Goal: Contribute content: Contribute content

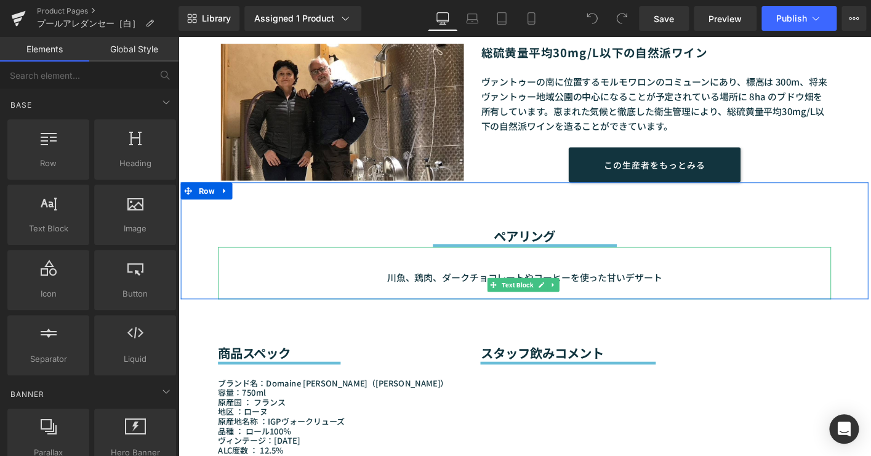
scroll to position [895, 0]
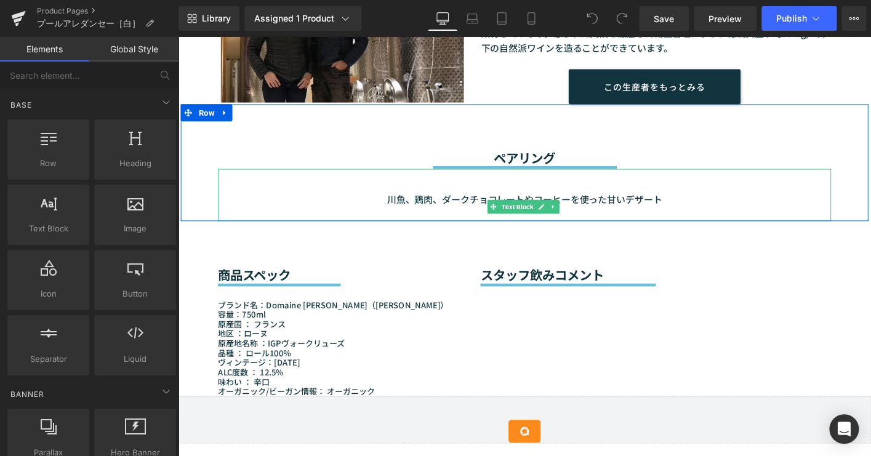
click at [461, 212] on p "川魚、鶏肉、ダークチョコレートやコーヒーを使った甘いデザート" at bounding box center [550, 211] width 659 height 16
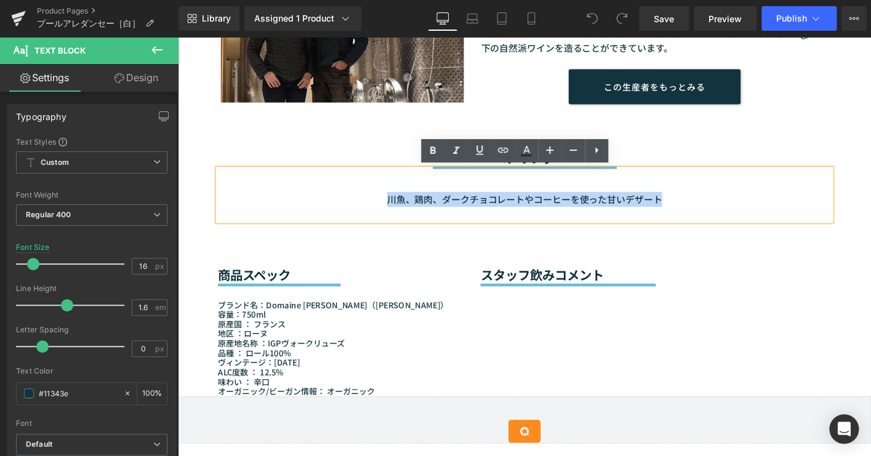
drag, startPoint x: 398, startPoint y: 209, endPoint x: 691, endPoint y: 198, distance: 293.3
click at [691, 198] on div "川魚、鶏肉、ダークチョコレートやコーヒーを使った甘いデザート" at bounding box center [550, 207] width 659 height 56
paste div
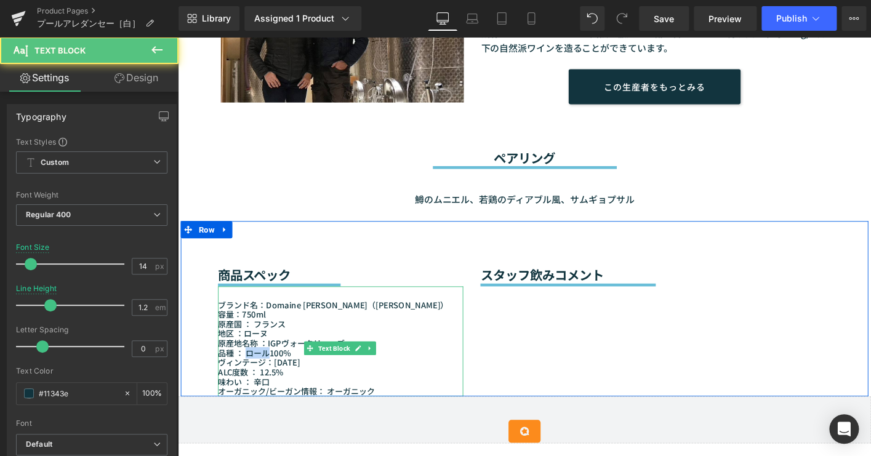
drag, startPoint x: 273, startPoint y: 376, endPoint x: 249, endPoint y: 374, distance: 24.0
click at [249, 374] on p "品種 ： ロール100％" at bounding box center [353, 376] width 264 height 10
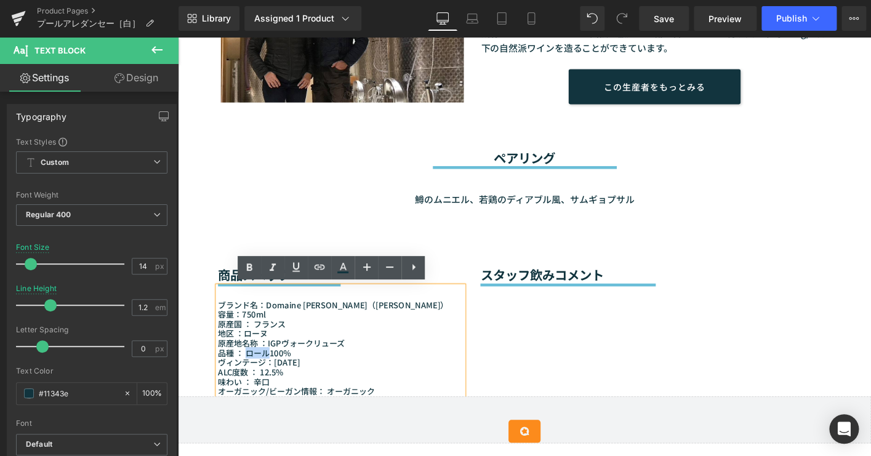
paste div
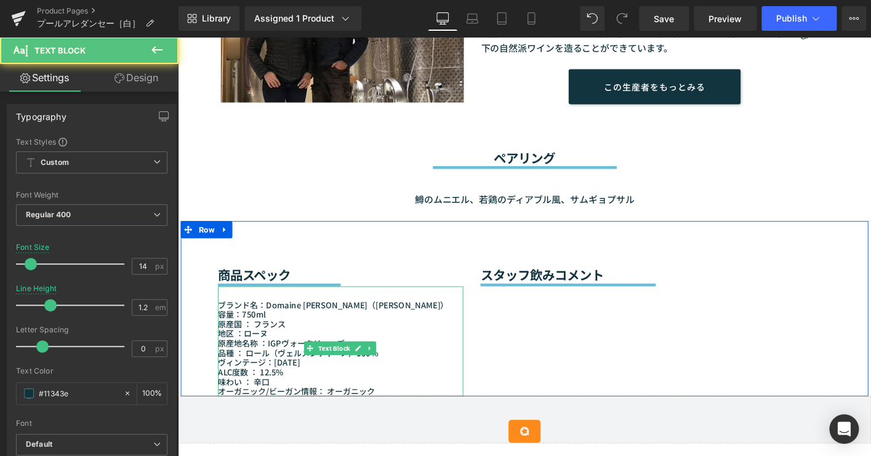
click at [301, 383] on p "ヴィンテージ：[DATE]" at bounding box center [353, 386] width 264 height 10
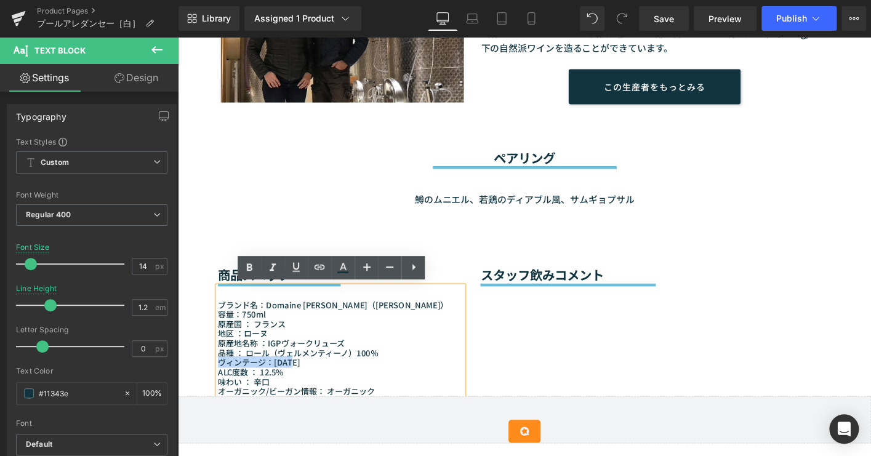
drag, startPoint x: 305, startPoint y: 384, endPoint x: 219, endPoint y: 383, distance: 86.8
click at [221, 383] on p "ヴィンテージ：[DATE]" at bounding box center [353, 386] width 264 height 10
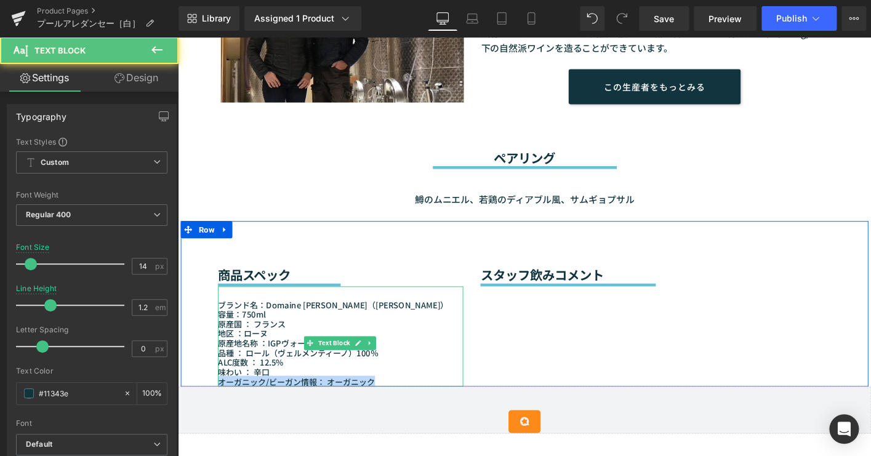
drag, startPoint x: 292, startPoint y: 395, endPoint x: 422, endPoint y: 406, distance: 130.4
click at [422, 406] on div "ブランド名：Domaine CHILDÉRIC（ドメーヌ・シルデリック） 容量：750ml 原産国 ： [GEOGRAPHIC_DATA] 地区 ：ローヌ 原…" at bounding box center [353, 359] width 264 height 108
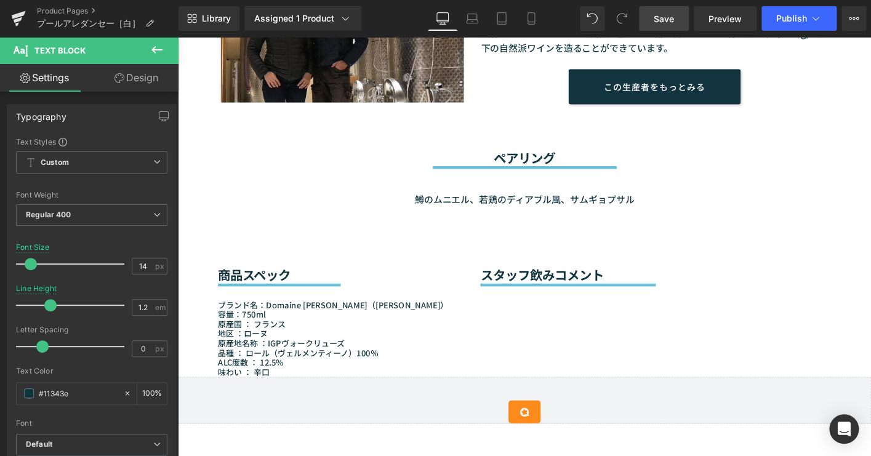
drag, startPoint x: 661, startPoint y: 21, endPoint x: 560, endPoint y: 6, distance: 101.4
click at [661, 21] on span "Save" at bounding box center [664, 18] width 20 height 13
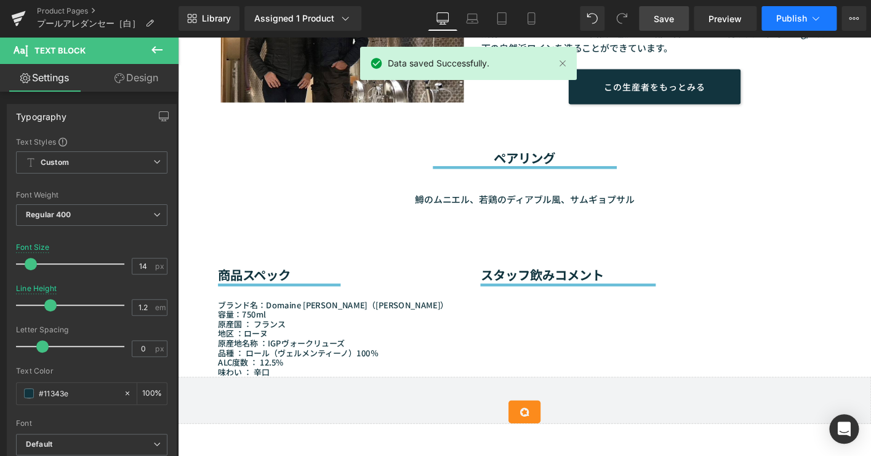
click at [783, 14] on span "Publish" at bounding box center [791, 19] width 31 height 10
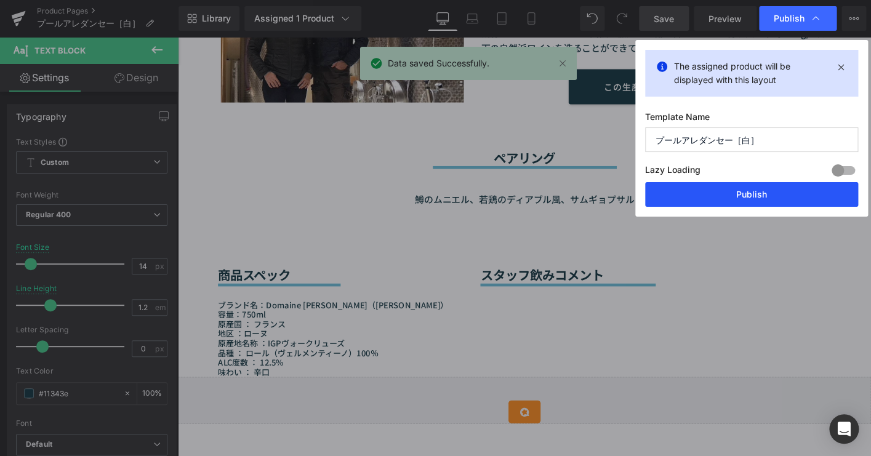
click at [746, 189] on button "Publish" at bounding box center [751, 194] width 213 height 25
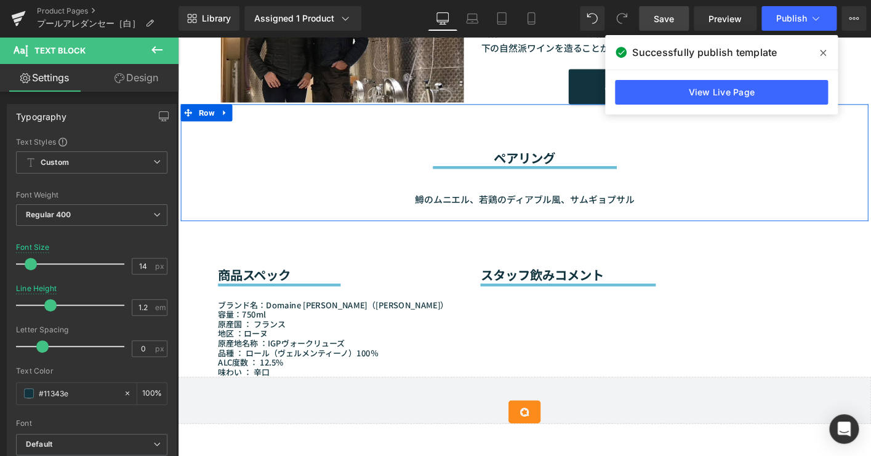
click at [181, 141] on div "ペアリング Heading Separator 鱒のムニエル、若鶏のディアブル風、サムギョプサル Text Block Row" at bounding box center [550, 172] width 739 height 126
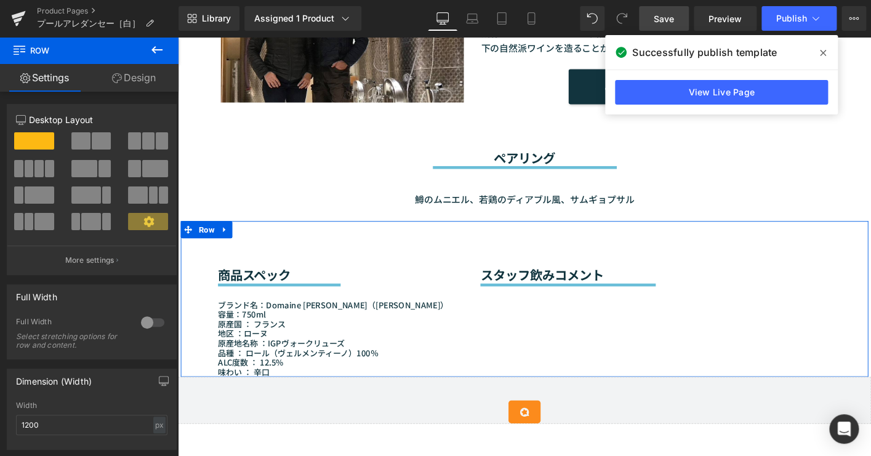
click at [182, 291] on div "商品スペック Heading Separator ブランド名：Domaine CHILDÉRIC（ドメーヌ・シルデリック） 容量：750ml 原産国 ： [G…" at bounding box center [550, 318] width 739 height 167
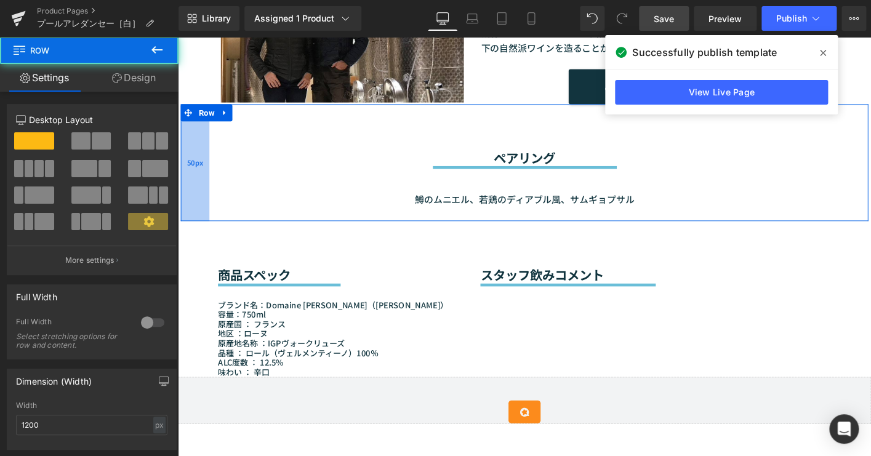
click at [182, 155] on div "50px" at bounding box center [196, 172] width 31 height 126
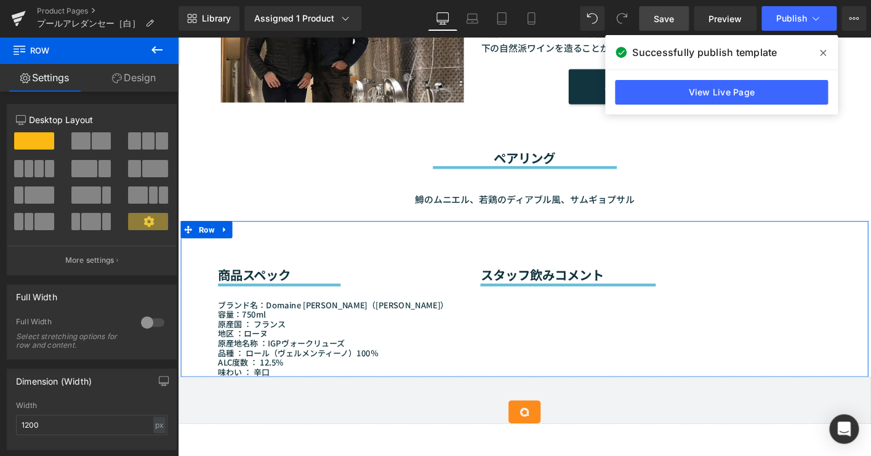
click at [183, 305] on div "商品スペック Heading Separator ブランド名：Domaine CHILDÉRIC（ドメーヌ・シルデリック） 容量：750ml 原産国 ： [G…" at bounding box center [550, 318] width 739 height 167
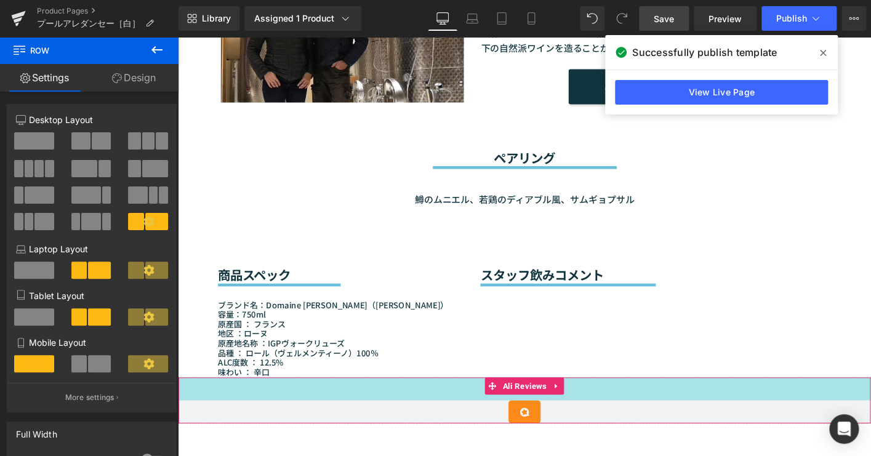
click at [185, 414] on div "40px" at bounding box center [551, 415] width 744 height 25
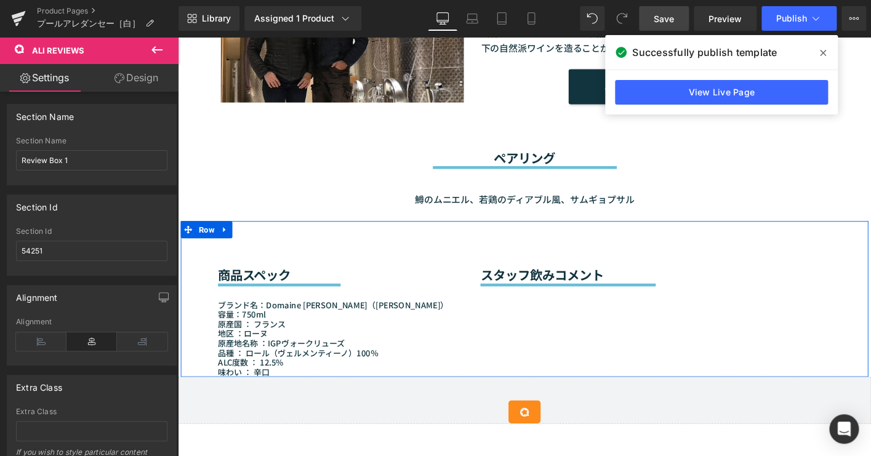
click at [181, 360] on div at bounding box center [182, 318] width 3 height 167
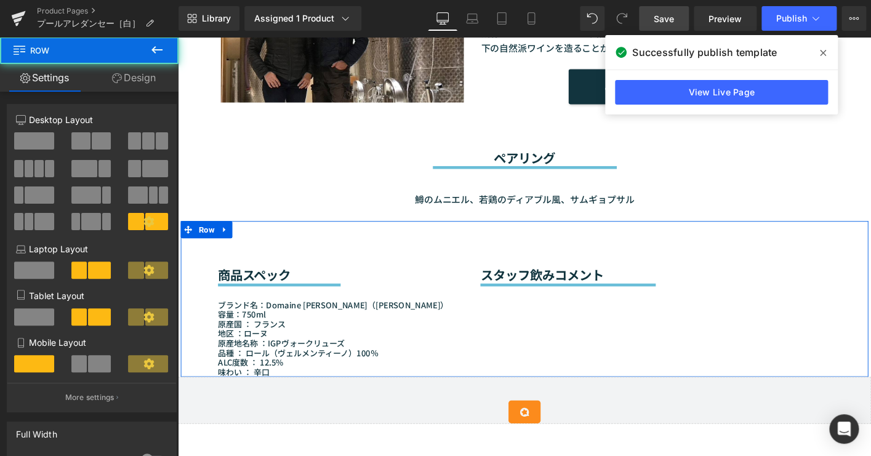
click at [536, 335] on div "商品スペック Heading Separator ブランド名：Domaine CHILDÉRIC（ドメーヌ・シルデリック） 容量：750ml 原産国 ： [G…" at bounding box center [550, 318] width 739 height 167
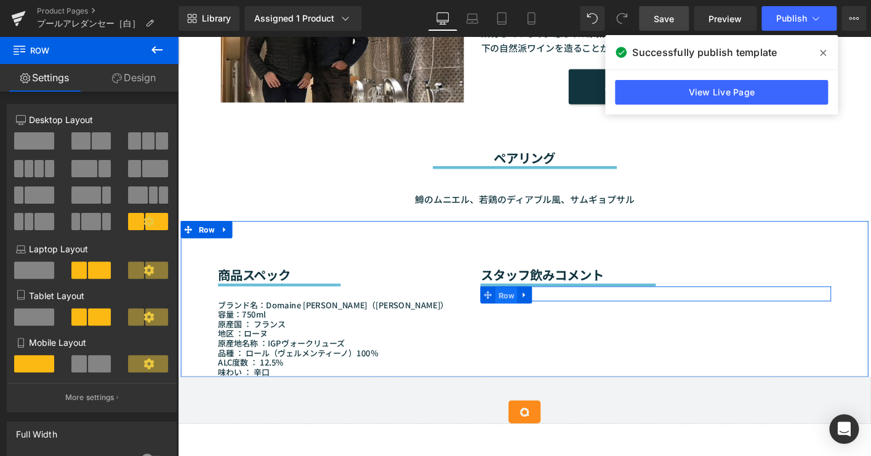
click at [526, 307] on span "Row" at bounding box center [530, 314] width 23 height 18
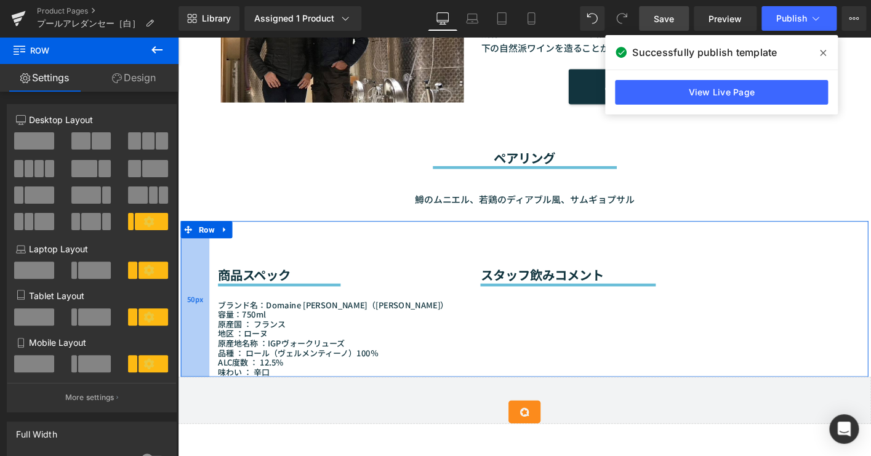
click at [188, 300] on div "50px" at bounding box center [196, 318] width 31 height 167
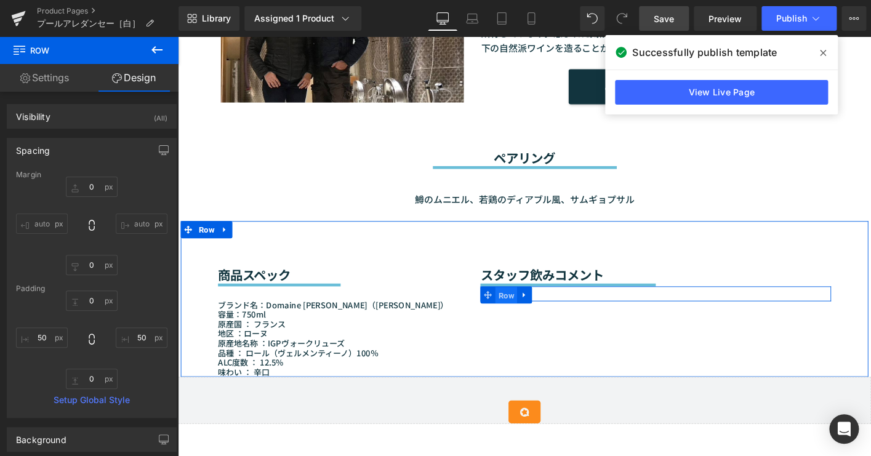
click at [520, 310] on span "Row" at bounding box center [530, 314] width 23 height 18
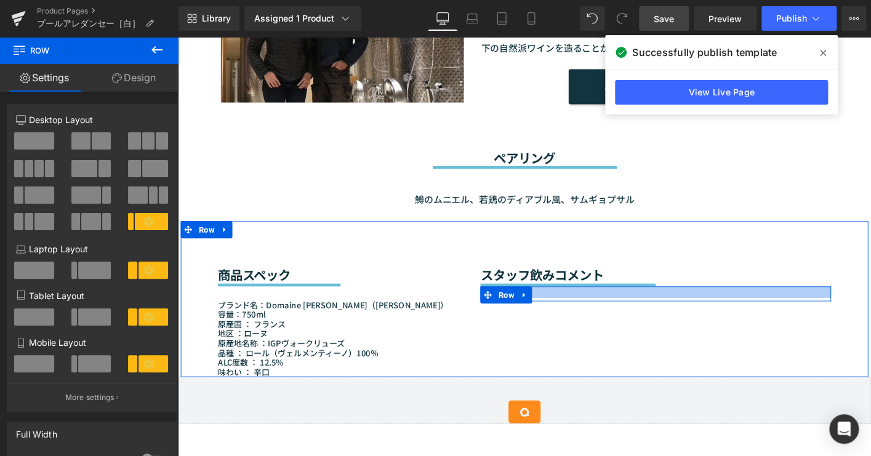
click at [597, 312] on div at bounding box center [691, 311] width 377 height 12
click at [546, 315] on icon at bounding box center [550, 313] width 9 height 9
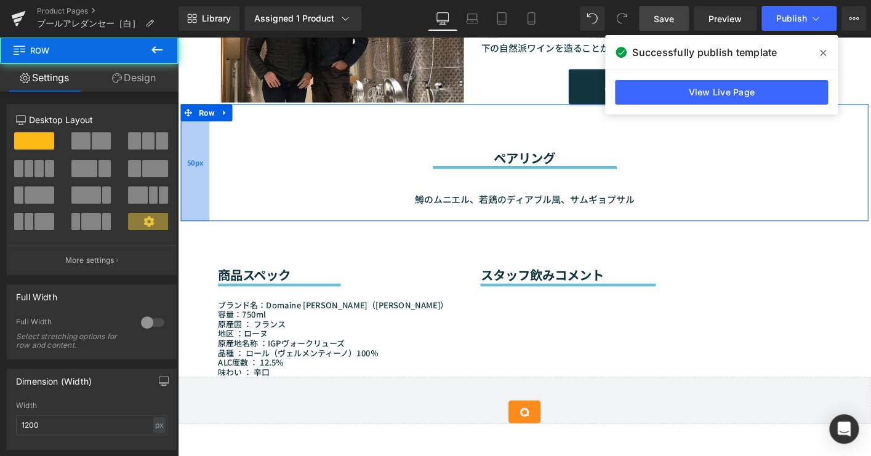
click at [187, 158] on div "50px" at bounding box center [196, 172] width 31 height 126
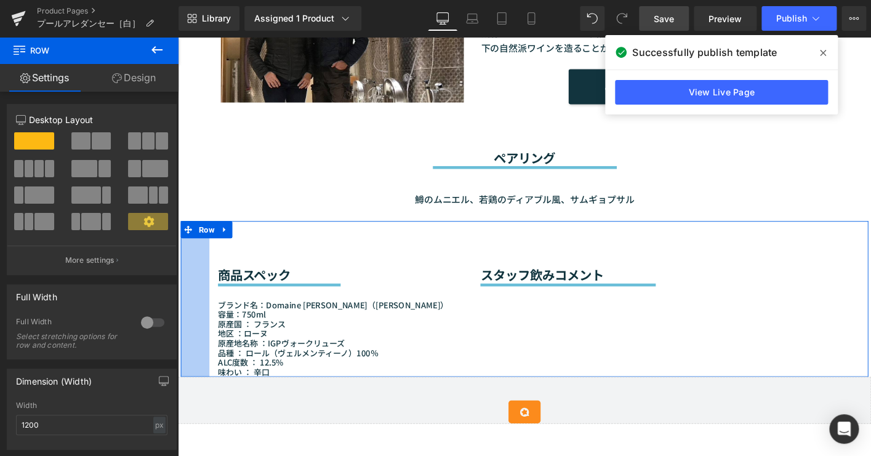
click at [189, 294] on div "50px" at bounding box center [196, 318] width 31 height 167
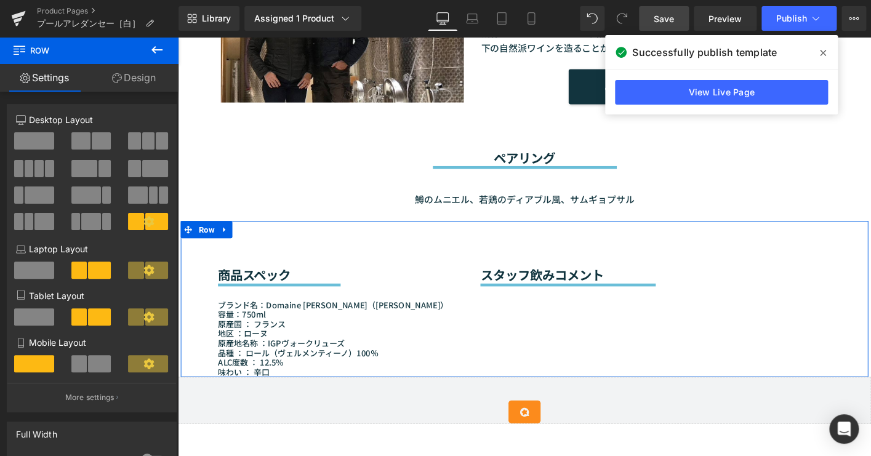
click at [131, 86] on link "Design" at bounding box center [133, 78] width 89 height 28
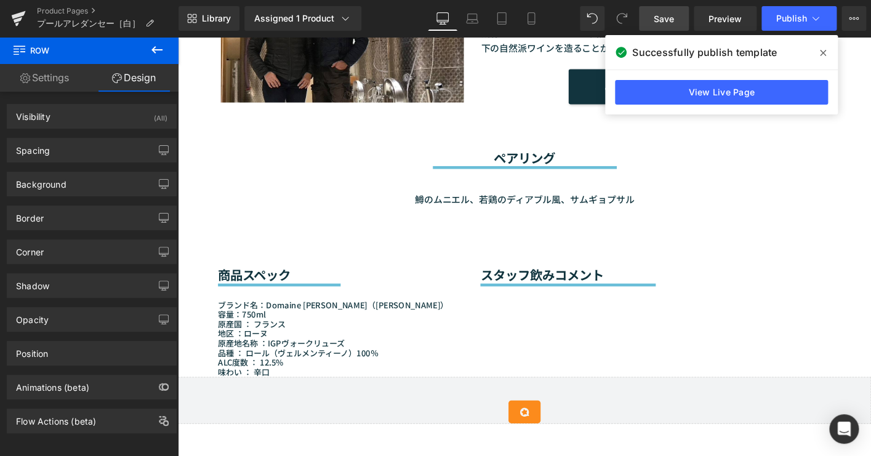
click at [19, 50] on icon at bounding box center [20, 49] width 12 height 12
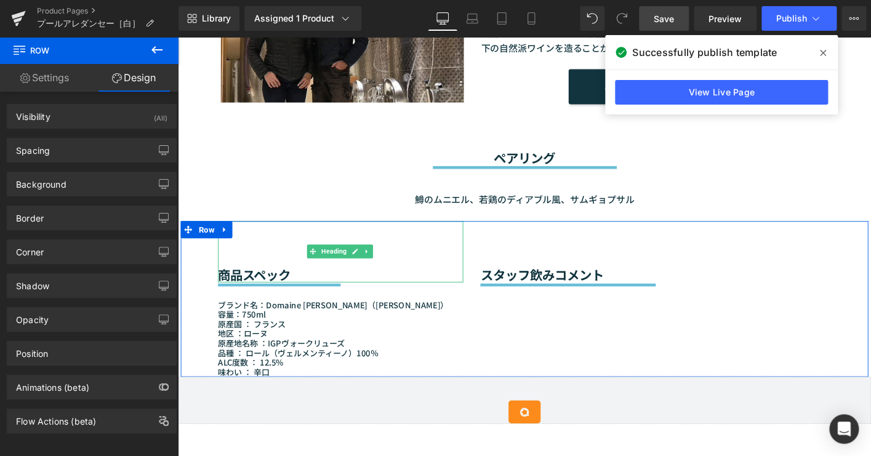
click at [260, 255] on div "商品スペック" at bounding box center [353, 267] width 264 height 65
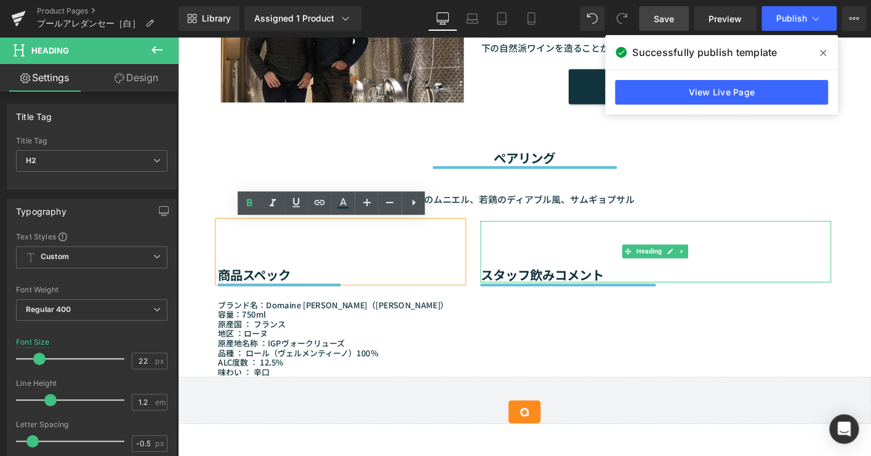
click at [593, 278] on div "スタッフ飲みコメント" at bounding box center [691, 267] width 377 height 65
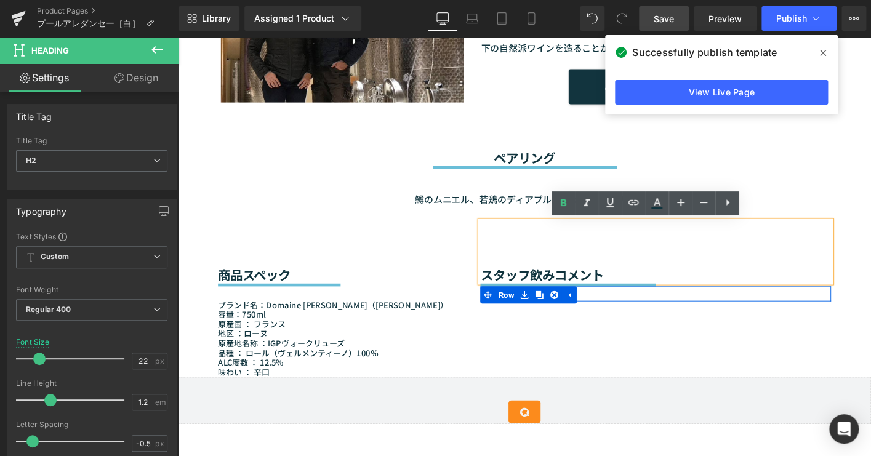
click at [655, 328] on div "商品スペック Heading Separator ブランド名：Domaine CHILDÉRIC（ドメーヌ・シルデリック） 容量：750ml 原産国 ： [G…" at bounding box center [550, 318] width 739 height 167
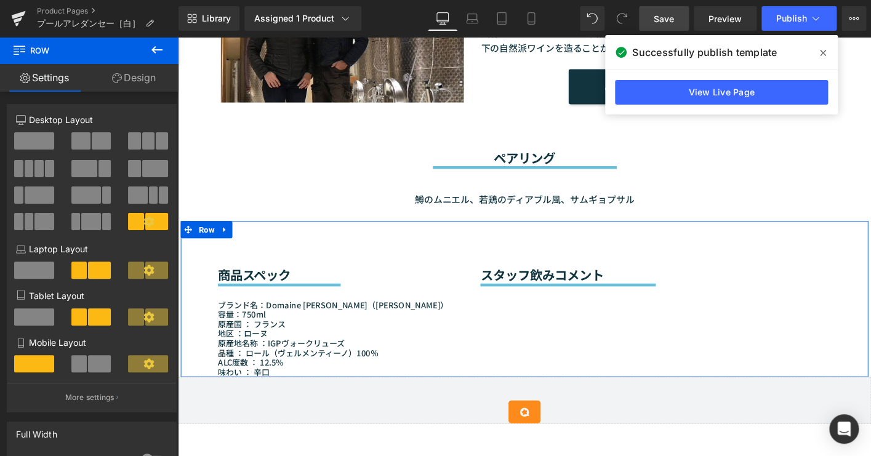
click at [121, 80] on link "Design" at bounding box center [133, 78] width 89 height 28
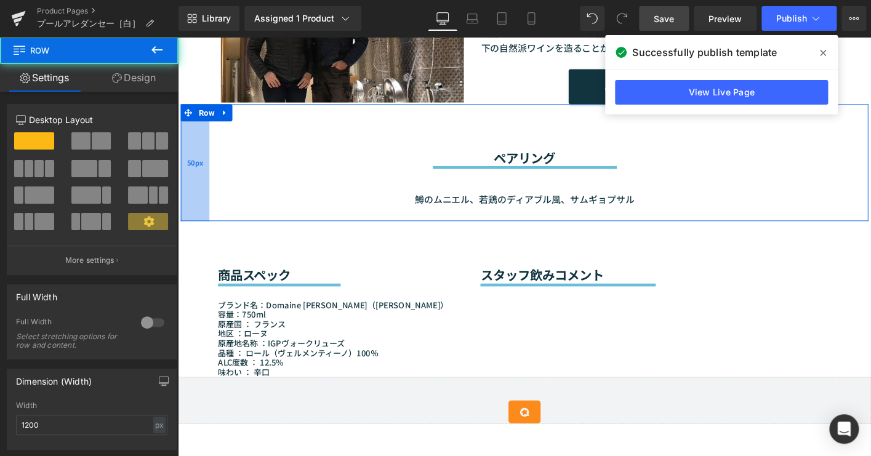
click at [182, 222] on div "50px" at bounding box center [196, 172] width 31 height 126
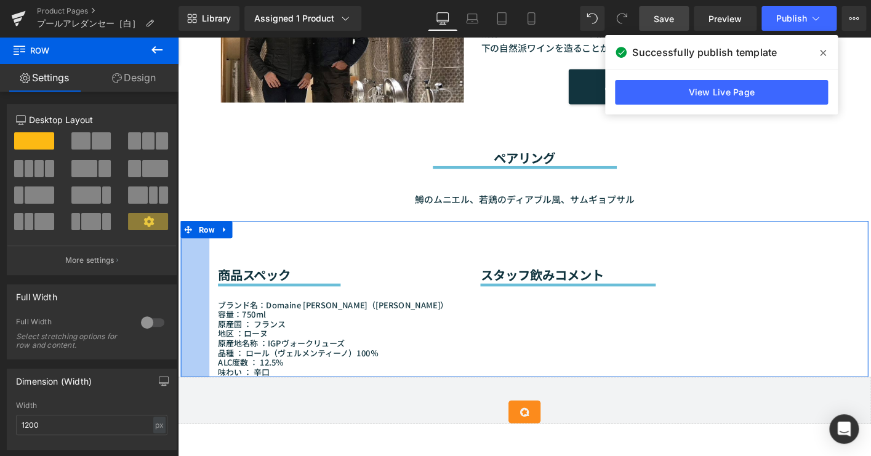
click at [184, 269] on div "50px" at bounding box center [196, 318] width 31 height 167
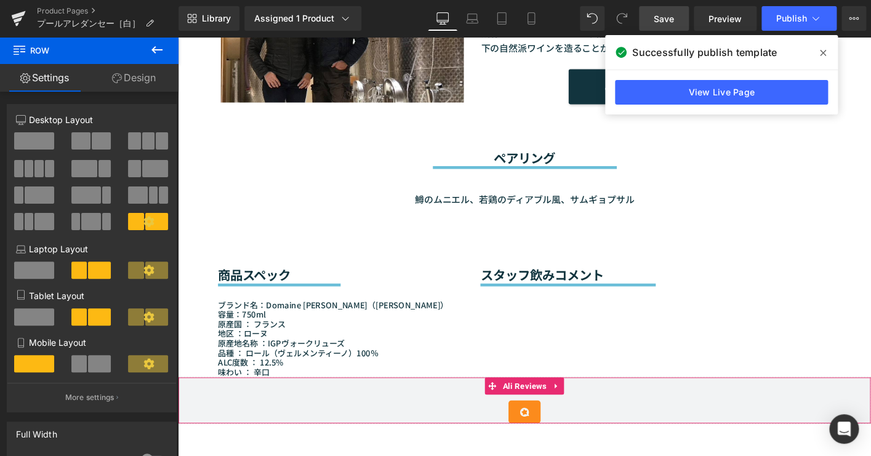
click at [205, 437] on div "Ali Reviews - Review Box 1" at bounding box center [550, 439] width 719 height 25
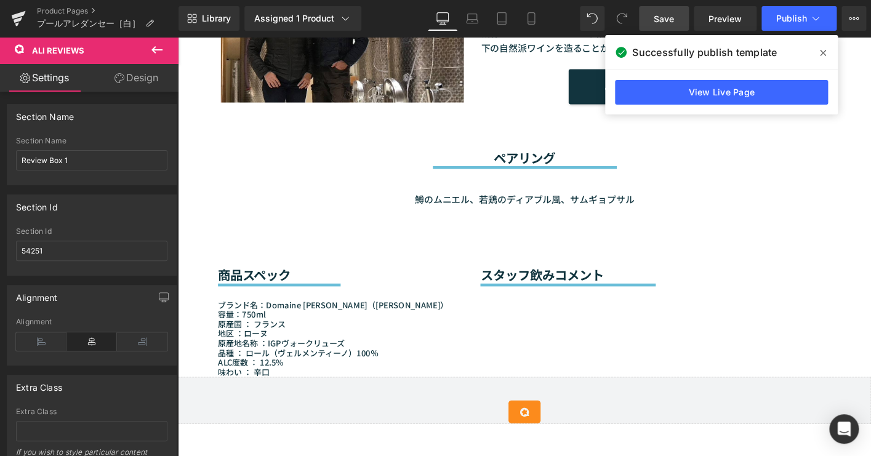
click at [178, 37] on div "50px" at bounding box center [178, 37] width 0 height 0
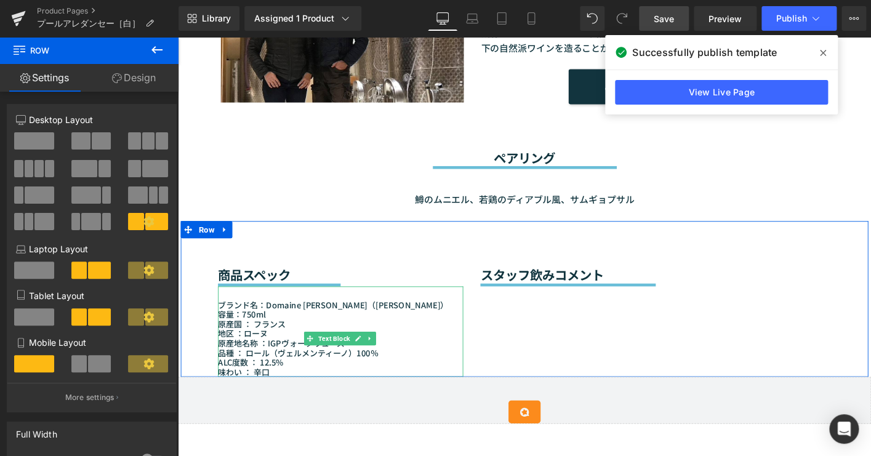
click at [223, 354] on p "地区 ：ローヌ" at bounding box center [353, 355] width 264 height 10
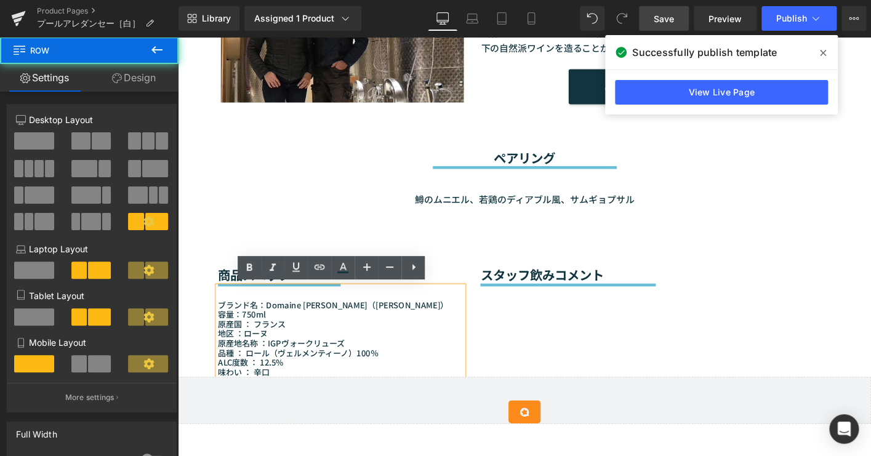
click at [553, 351] on div "商品スペック Heading Separator ブランド名：Domaine CHILDÉRIC（ドメーヌ・シルデリック） 容量：750ml 原産国 ： [G…" at bounding box center [550, 318] width 739 height 167
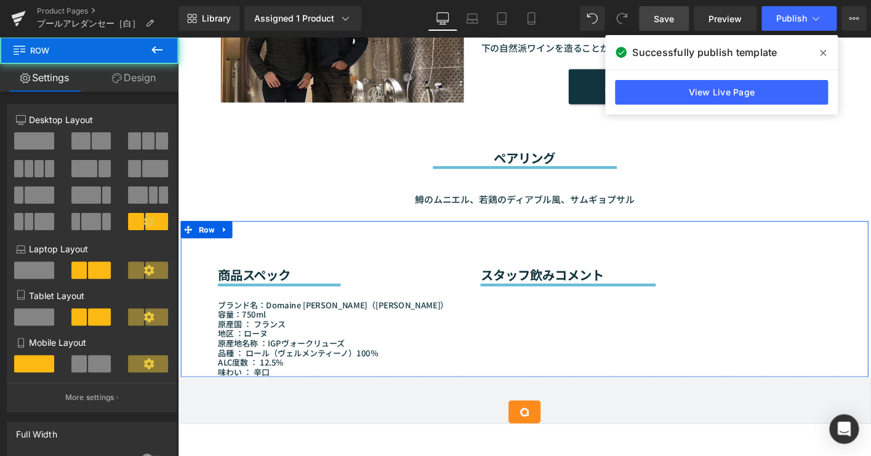
click at [553, 351] on div "商品スペック Heading Separator ブランド名：Domaine CHILDÉRIC（ドメーヌ・シルデリック） 容量：750ml 原産国 ： [G…" at bounding box center [550, 318] width 739 height 167
click at [548, 326] on div "商品スペック Heading Separator ブランド名：Domaine CHILDÉRIC（ドメーヌ・シルデリック） 容量：750ml 原産国 ： [G…" at bounding box center [550, 318] width 739 height 167
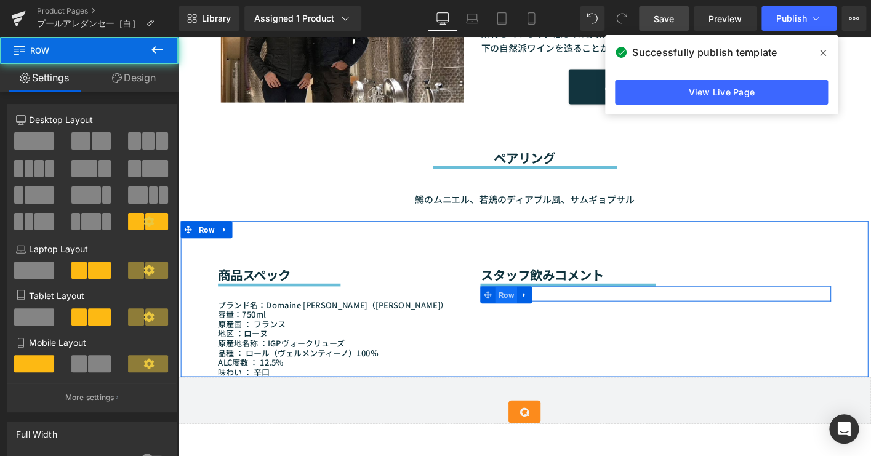
click at [519, 316] on span "Row" at bounding box center [530, 314] width 23 height 18
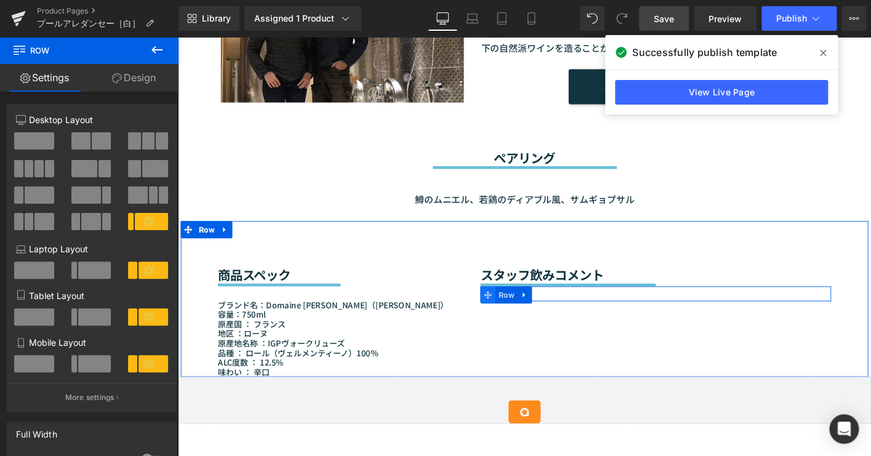
click at [508, 316] on icon at bounding box center [511, 314] width 9 height 9
click at [550, 312] on icon at bounding box center [550, 313] width 9 height 9
click at [598, 315] on icon at bounding box center [599, 314] width 2 height 6
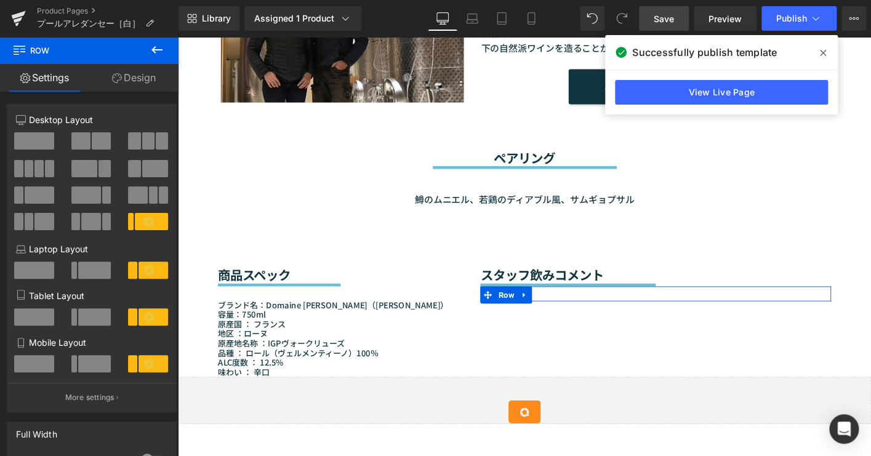
click at [160, 252] on p "Laptop Layout" at bounding box center [91, 249] width 151 height 13
click at [147, 76] on link "Design" at bounding box center [133, 78] width 89 height 28
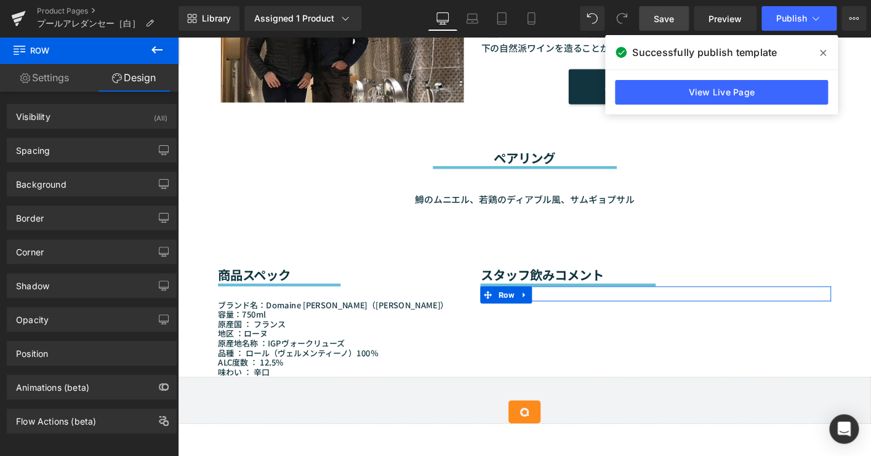
click at [36, 79] on link "Settings" at bounding box center [44, 78] width 89 height 28
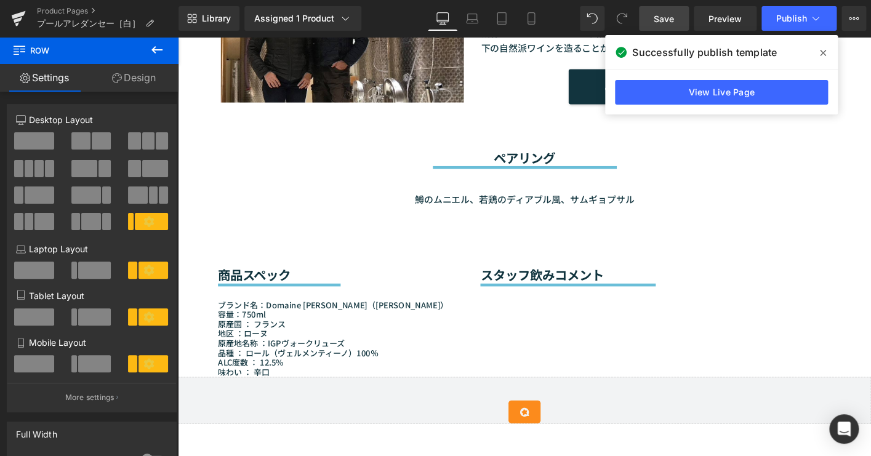
click at [18, 49] on icon at bounding box center [20, 49] width 12 height 12
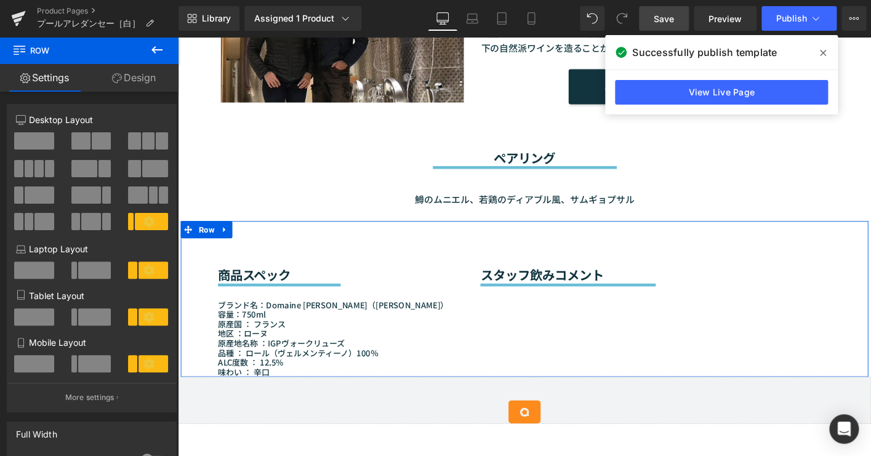
click at [673, 361] on div "商品スペック Heading Separator ブランド名：Domaine CHILDÉRIC（ドメーヌ・シルデリック） 容量：750ml 原産国 ： [G…" at bounding box center [550, 318] width 739 height 167
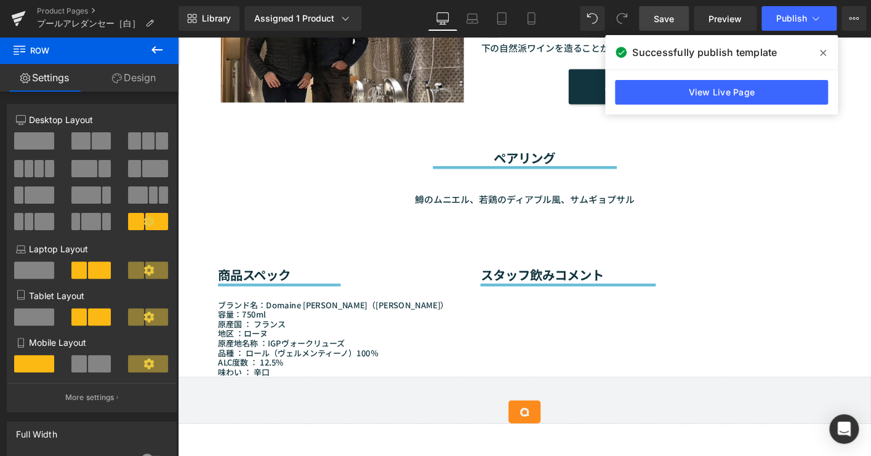
click at [818, 57] on span at bounding box center [823, 53] width 20 height 20
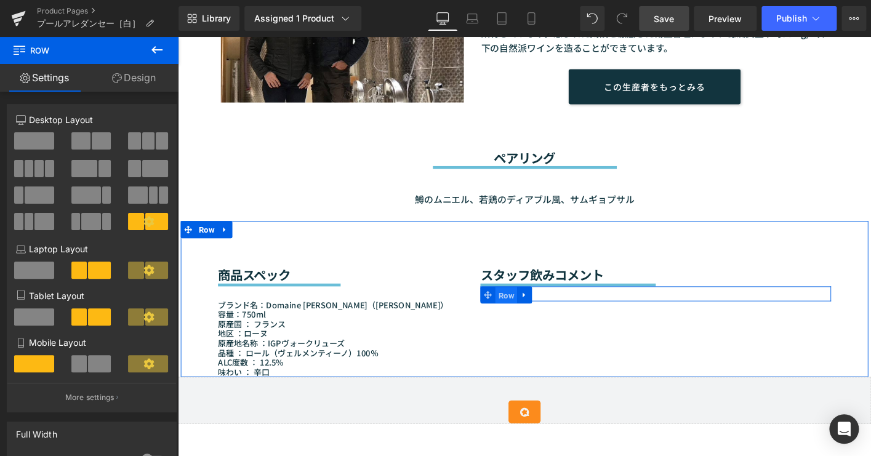
click at [537, 312] on span "Row" at bounding box center [530, 314] width 23 height 18
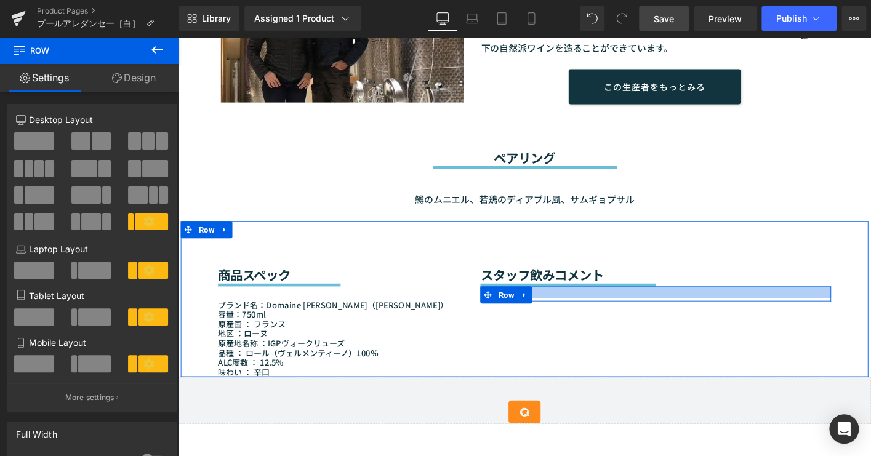
click at [597, 313] on div at bounding box center [691, 311] width 377 height 12
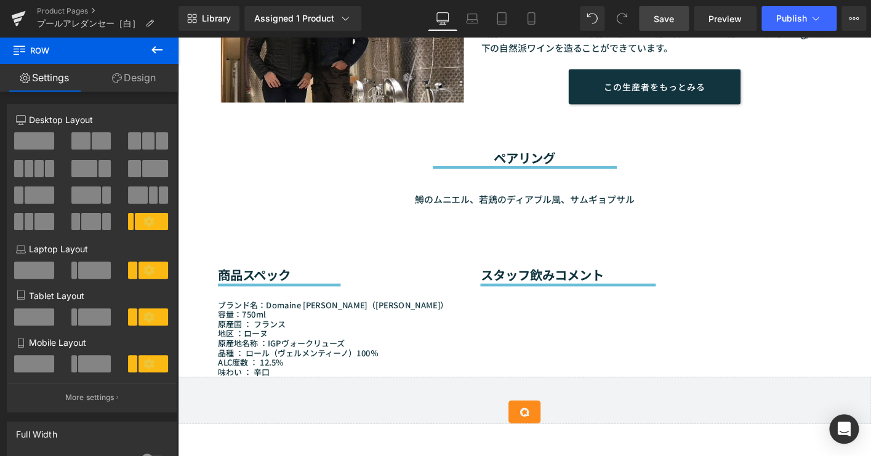
click at [160, 46] on icon at bounding box center [157, 49] width 15 height 15
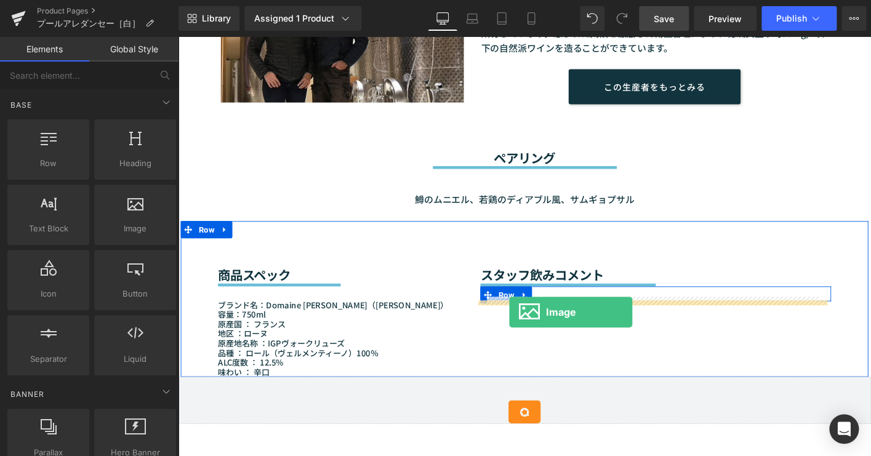
drag, startPoint x: 318, startPoint y: 268, endPoint x: 534, endPoint y: 332, distance: 226.1
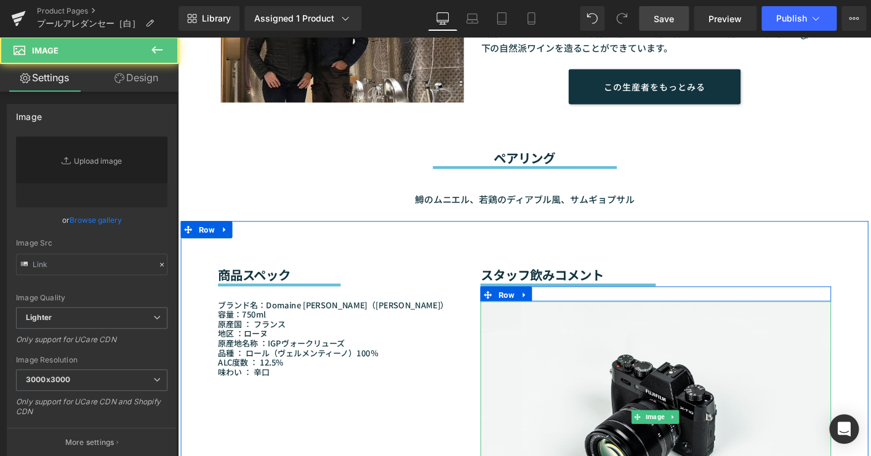
type input "//[DOMAIN_NAME][URL]"
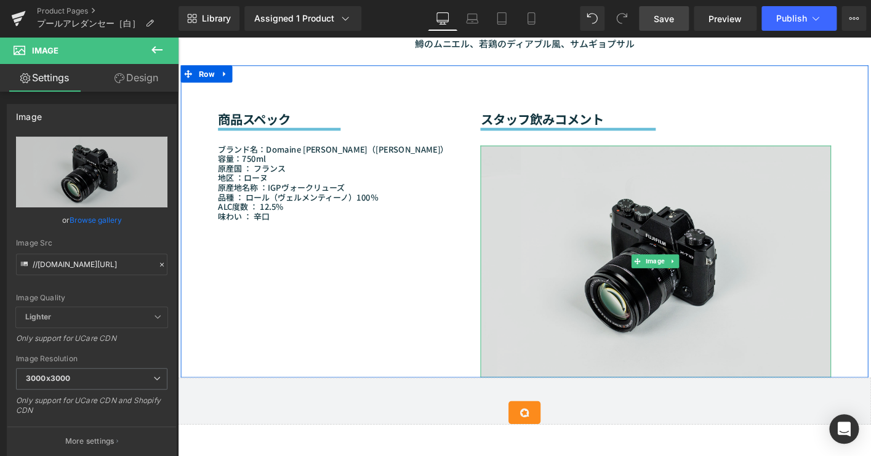
scroll to position [1063, 0]
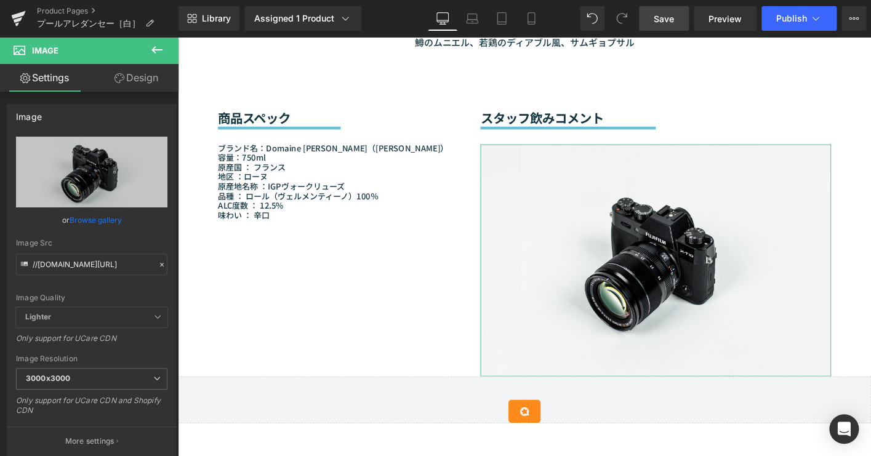
click at [65, 83] on link "Settings" at bounding box center [44, 78] width 89 height 28
click at [152, 50] on icon at bounding box center [157, 49] width 15 height 15
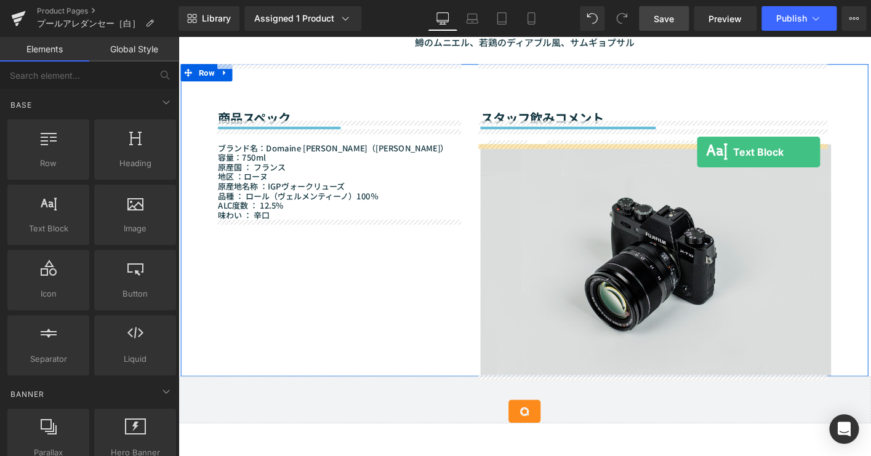
drag, startPoint x: 236, startPoint y: 262, endPoint x: 736, endPoint y: 161, distance: 510.0
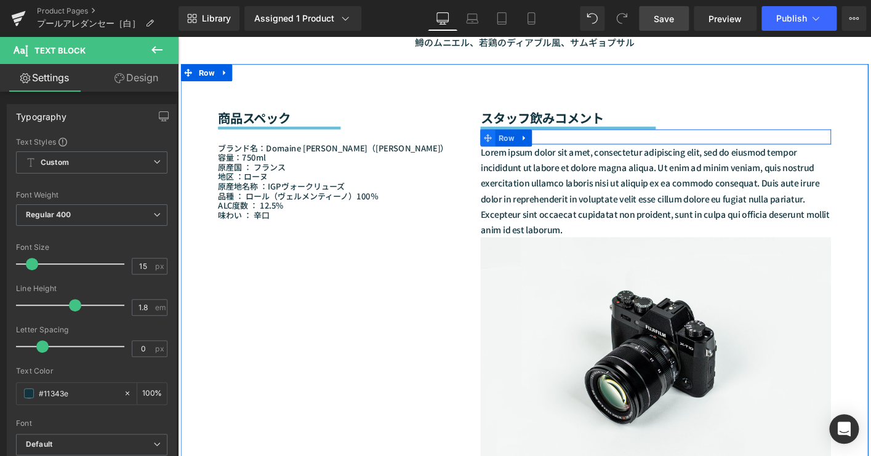
click at [511, 143] on icon at bounding box center [511, 145] width 9 height 9
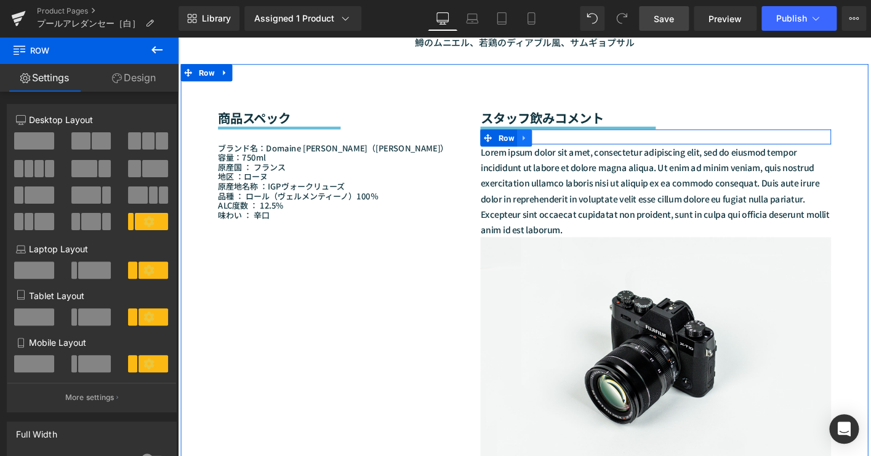
click at [549, 143] on icon at bounding box center [550, 145] width 9 height 9
click at [579, 143] on icon at bounding box center [582, 146] width 9 height 9
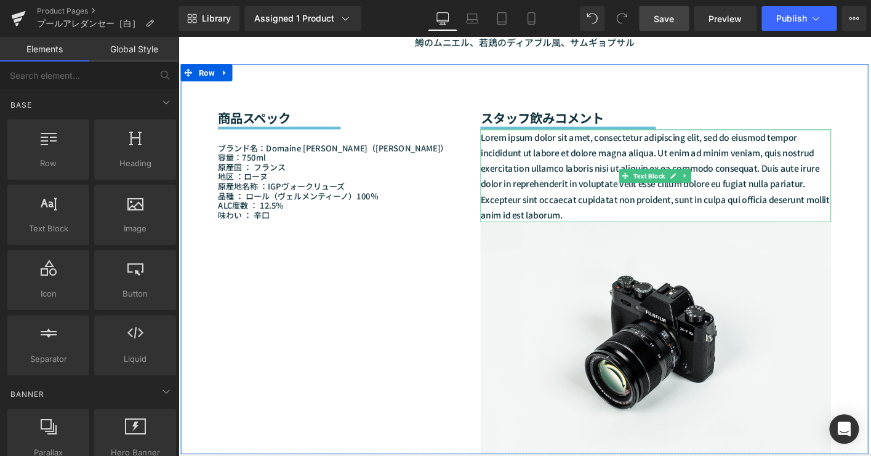
click at [578, 179] on p "Lorem ipsum dolor sit amet, consectetur adipiscing elit, sed do eiusmod tempor …" at bounding box center [691, 187] width 377 height 100
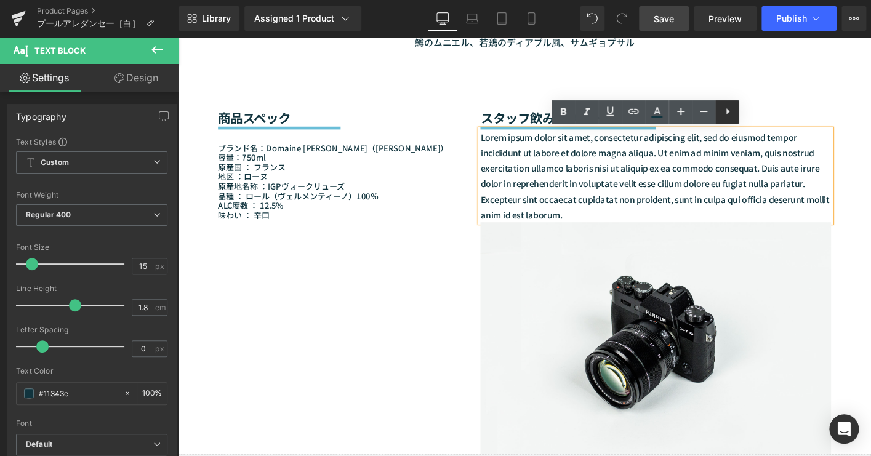
click at [725, 110] on icon at bounding box center [727, 111] width 15 height 15
click at [747, 114] on icon at bounding box center [751, 111] width 15 height 15
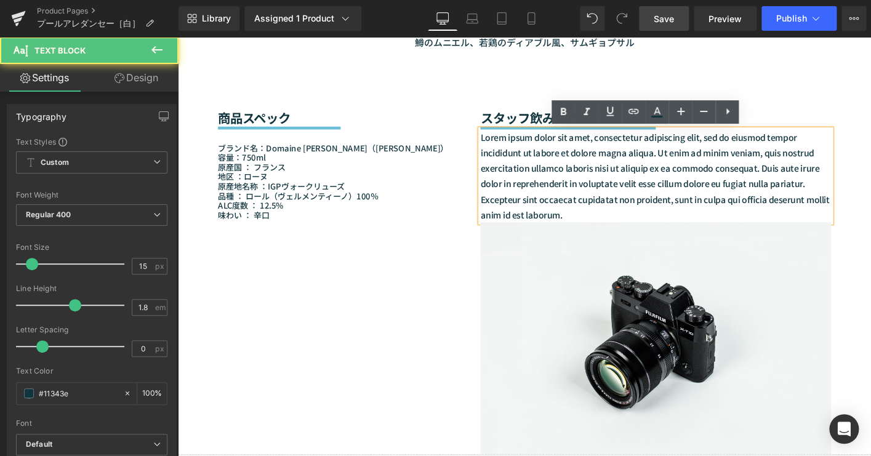
click at [629, 183] on p "Lorem ipsum dolor sit amet, consectetur adipiscing elit, sed do eiusmod tempor …" at bounding box center [691, 187] width 377 height 100
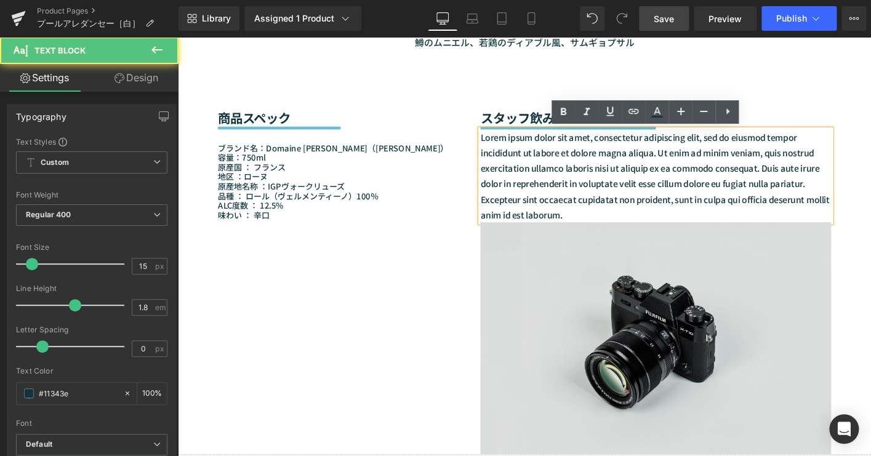
click at [561, 257] on img at bounding box center [691, 360] width 377 height 249
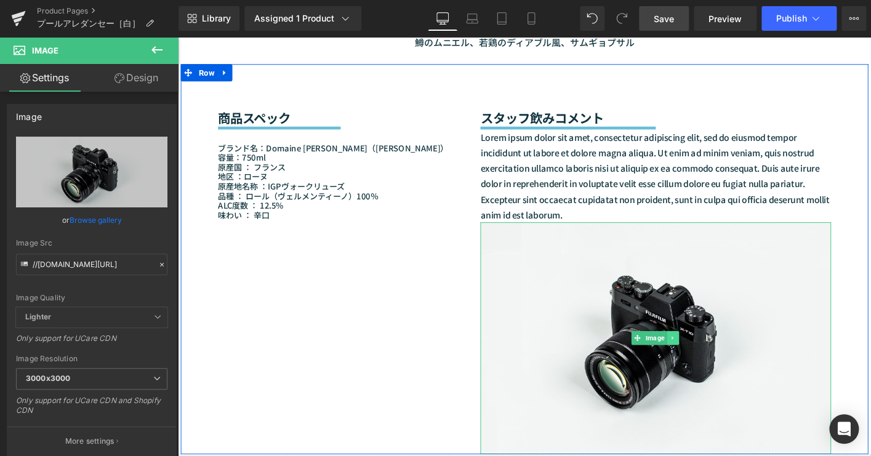
click at [704, 355] on link at bounding box center [710, 360] width 13 height 15
click at [714, 359] on icon at bounding box center [716, 361] width 7 height 7
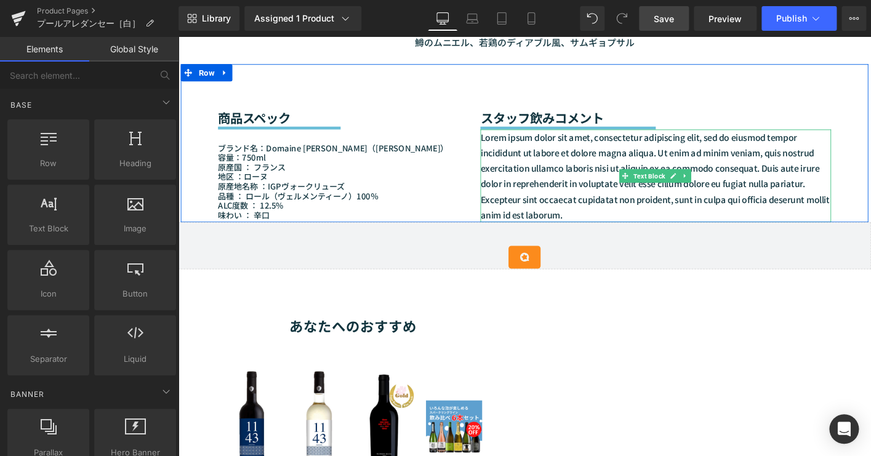
click at [610, 196] on p "Lorem ipsum dolor sit amet, consectetur adipiscing elit, sed do eiusmod tempor …" at bounding box center [691, 187] width 377 height 100
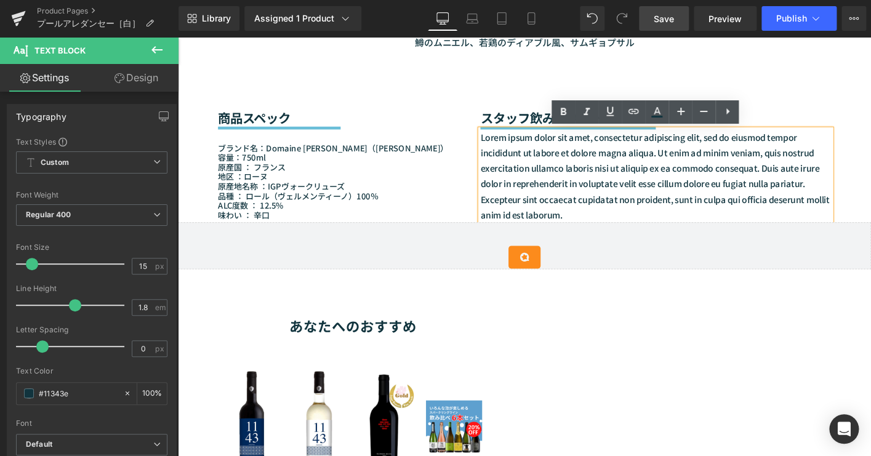
click at [871, 185] on div "商品スペック Heading Separator ブランド名：Domaine CHILDÉRIC（ドメーヌ・シルデリック） 容量：750ml 原産国 ： [G…" at bounding box center [550, 150] width 739 height 169
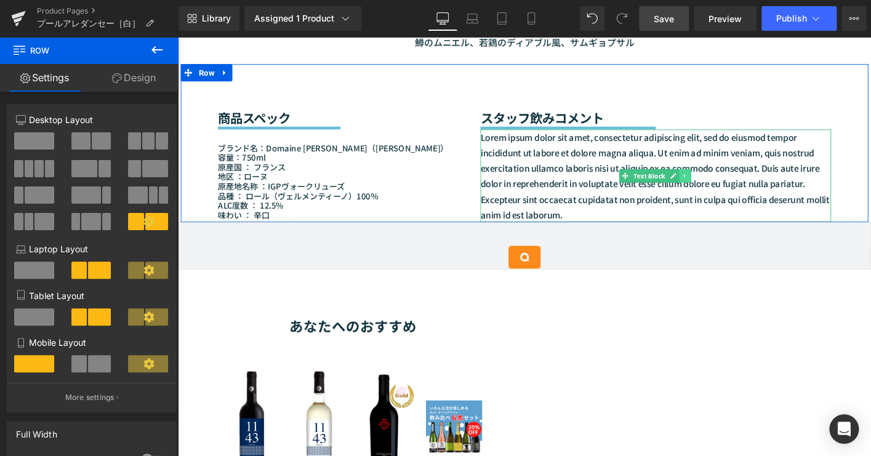
click at [722, 186] on icon at bounding box center [723, 186] width 2 height 4
click at [728, 191] on link at bounding box center [729, 186] width 13 height 15
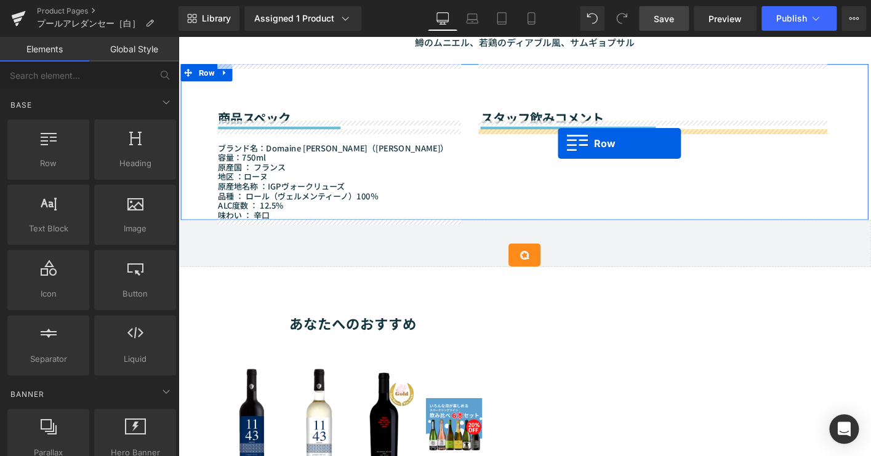
drag, startPoint x: 256, startPoint y: 187, endPoint x: 586, endPoint y: 151, distance: 331.9
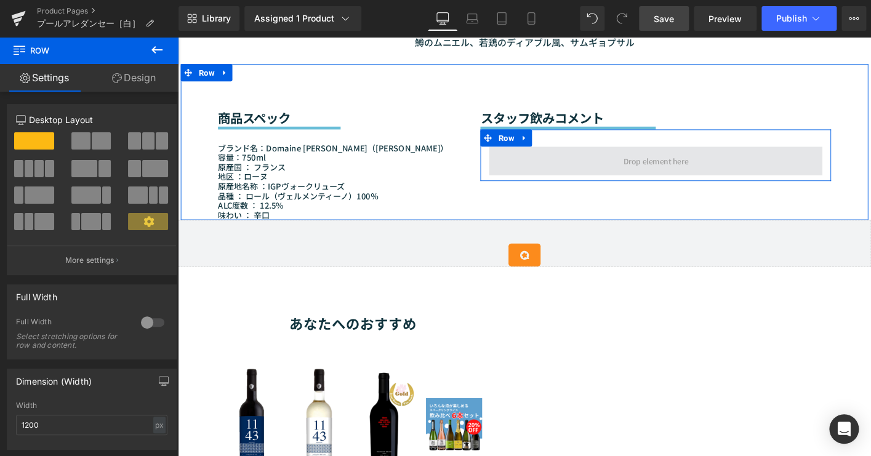
click at [529, 183] on span at bounding box center [691, 170] width 358 height 31
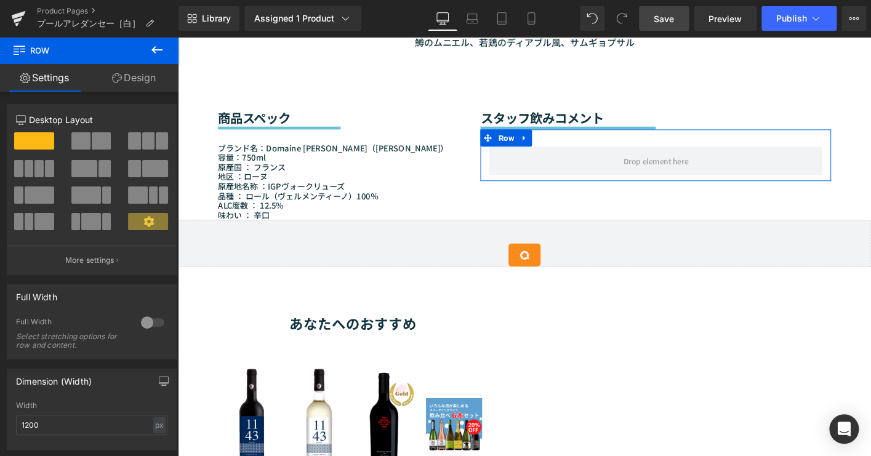
click at [37, 199] on span at bounding box center [40, 195] width 30 height 17
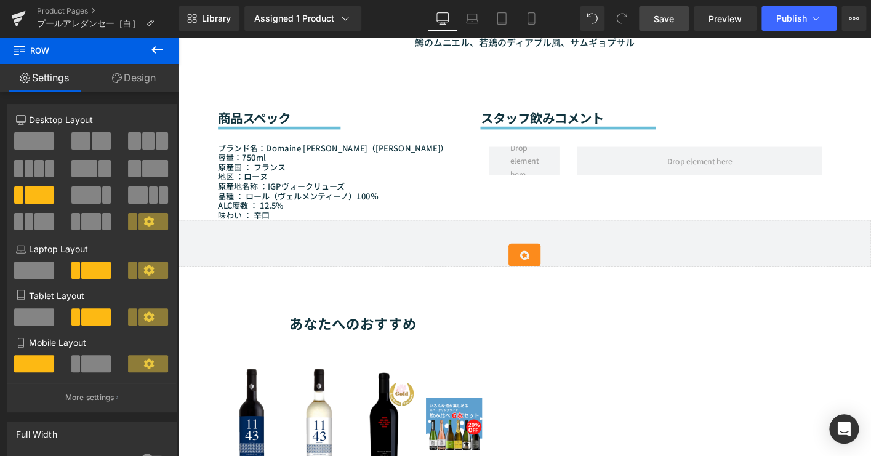
click at [161, 55] on icon at bounding box center [157, 49] width 15 height 15
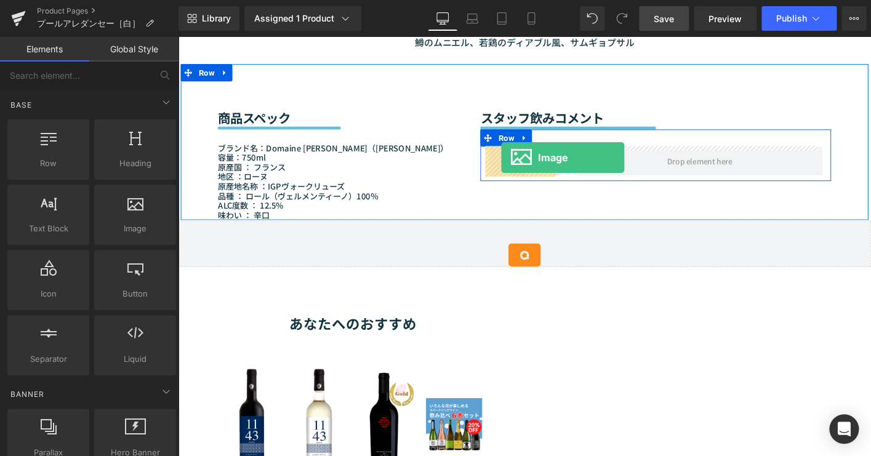
drag, startPoint x: 297, startPoint y: 241, endPoint x: 526, endPoint y: 167, distance: 240.8
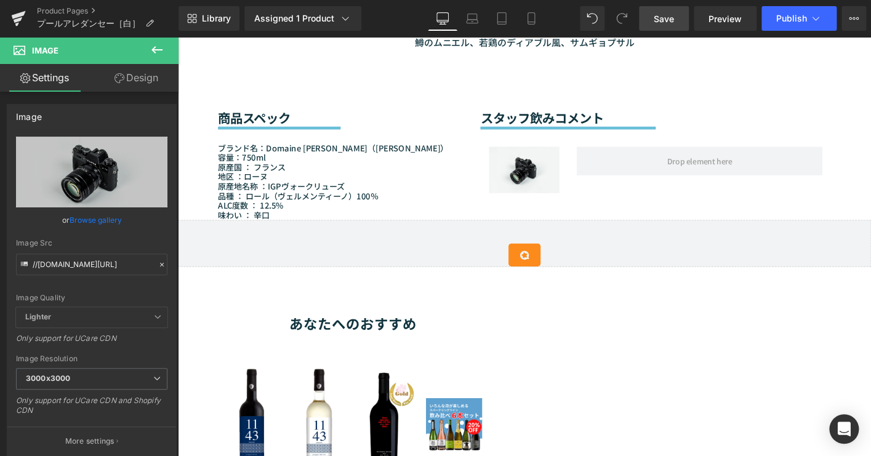
click at [162, 46] on icon at bounding box center [157, 49] width 15 height 15
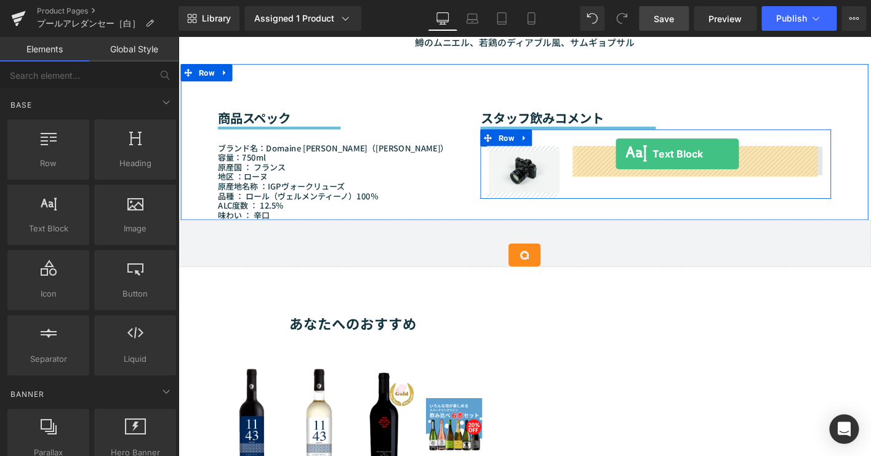
drag, startPoint x: 243, startPoint y: 248, endPoint x: 649, endPoint y: 163, distance: 415.2
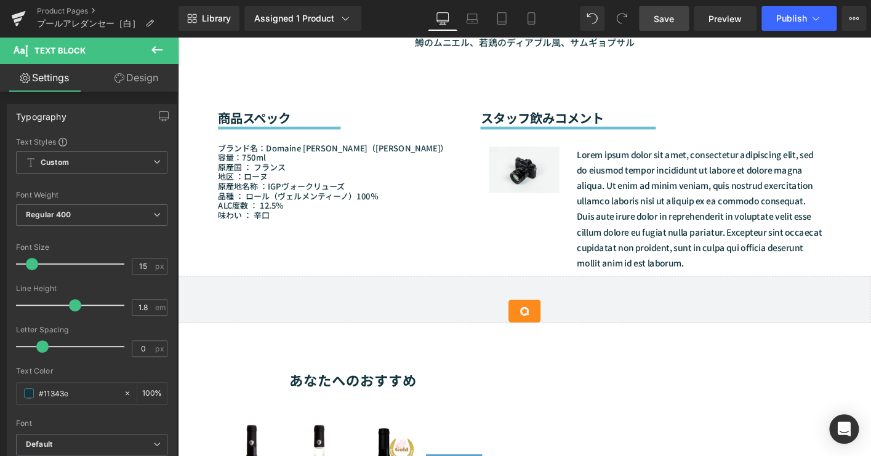
click at [163, 53] on icon at bounding box center [157, 49] width 15 height 15
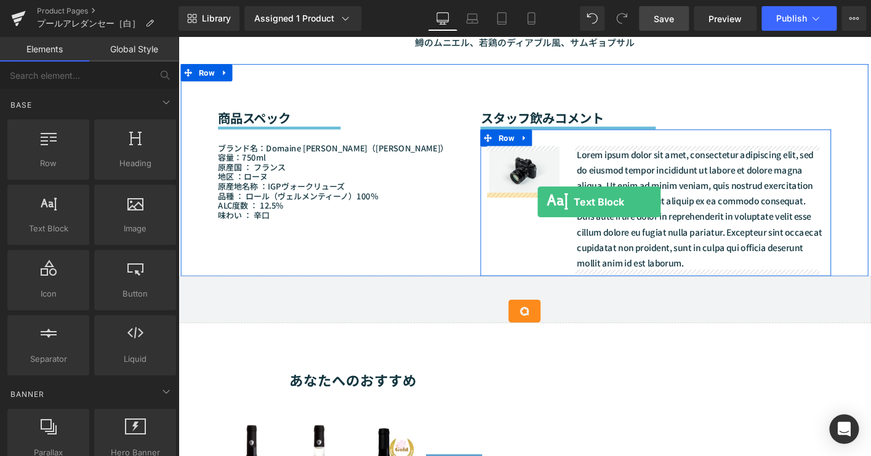
drag, startPoint x: 233, startPoint y: 262, endPoint x: 565, endPoint y: 214, distance: 334.7
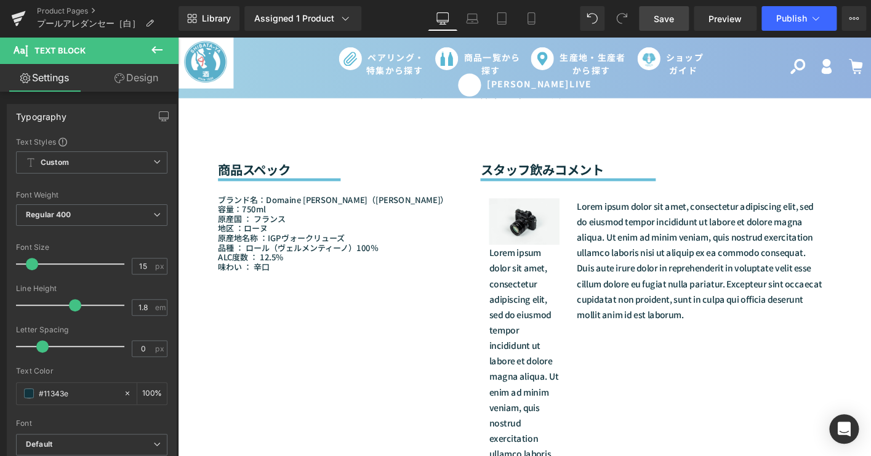
scroll to position [1007, 0]
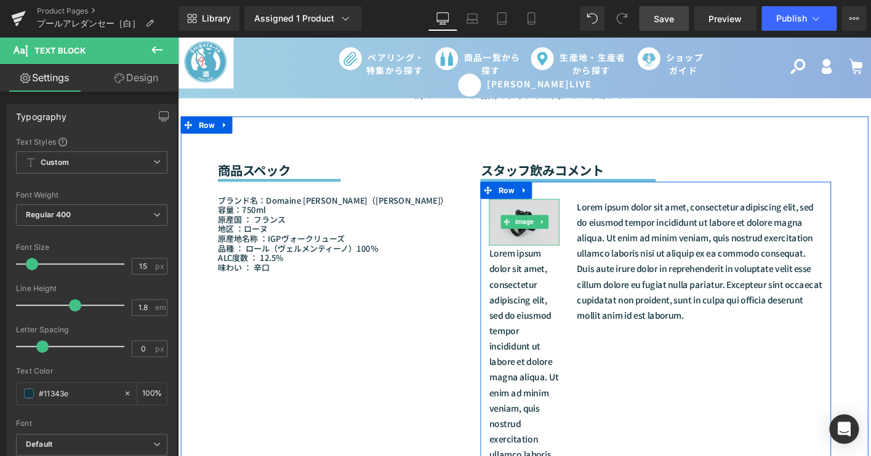
click at [550, 245] on img at bounding box center [550, 236] width 76 height 50
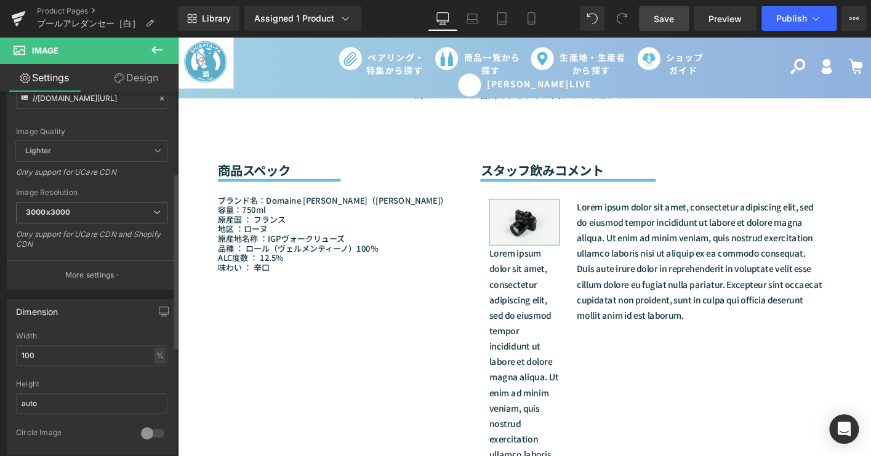
scroll to position [167, 0]
click at [120, 203] on span "3000x3000" at bounding box center [91, 212] width 151 height 22
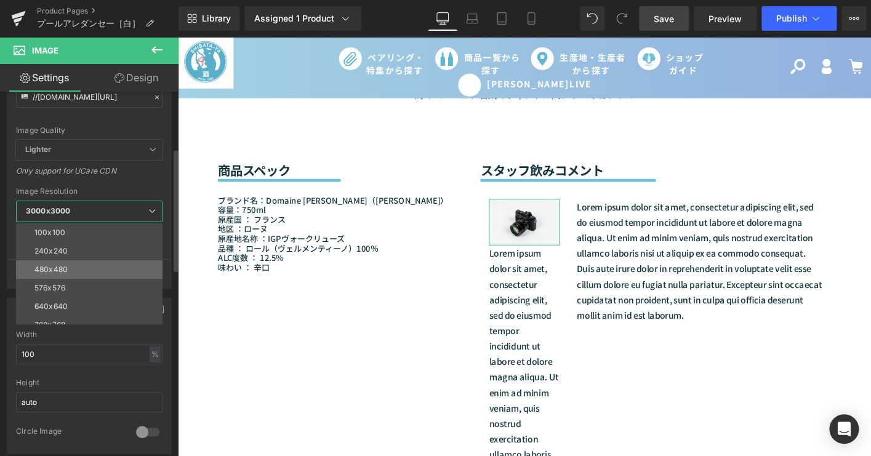
click at [96, 272] on li "480x480" at bounding box center [92, 269] width 152 height 18
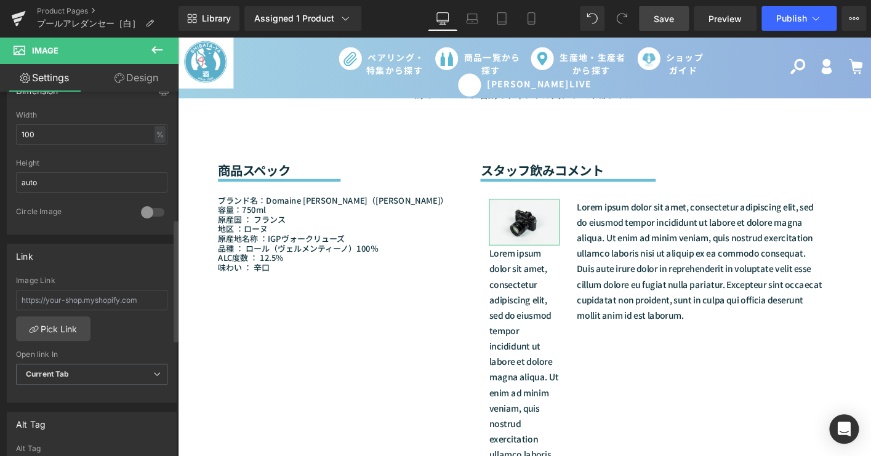
scroll to position [392, 0]
click at [139, 209] on div at bounding box center [153, 208] width 30 height 20
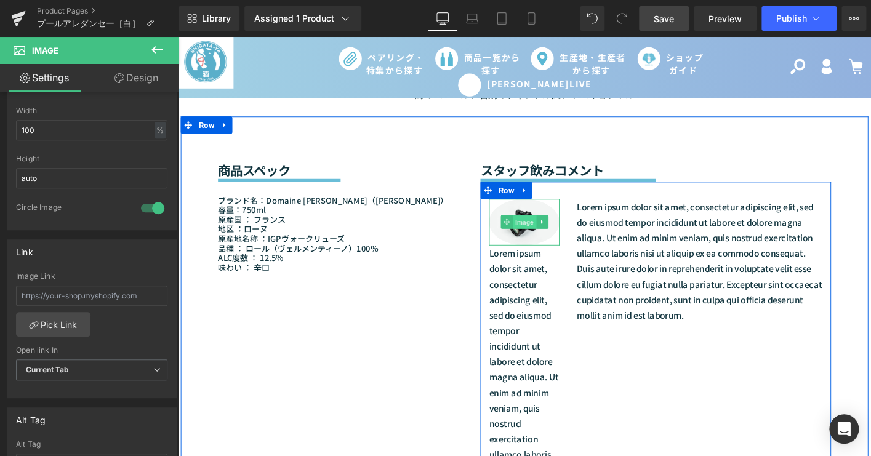
click at [541, 233] on span "Image" at bounding box center [549, 236] width 25 height 15
click at [554, 254] on img at bounding box center [550, 236] width 76 height 50
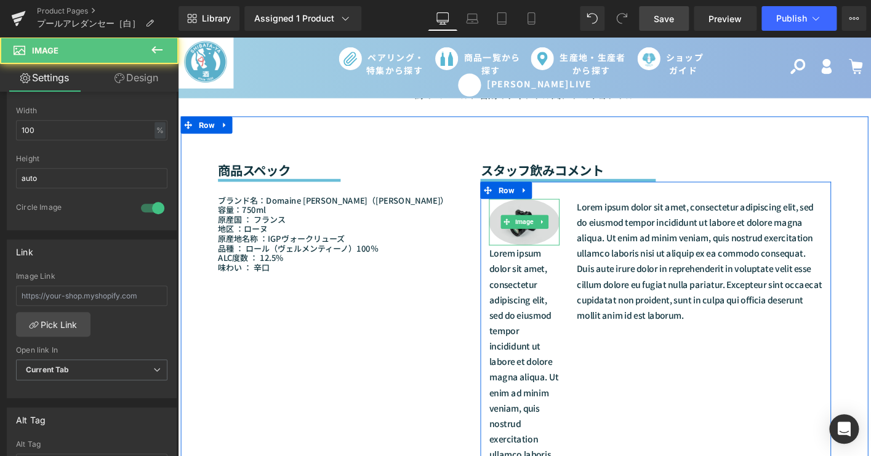
click at [573, 247] on img at bounding box center [550, 236] width 76 height 50
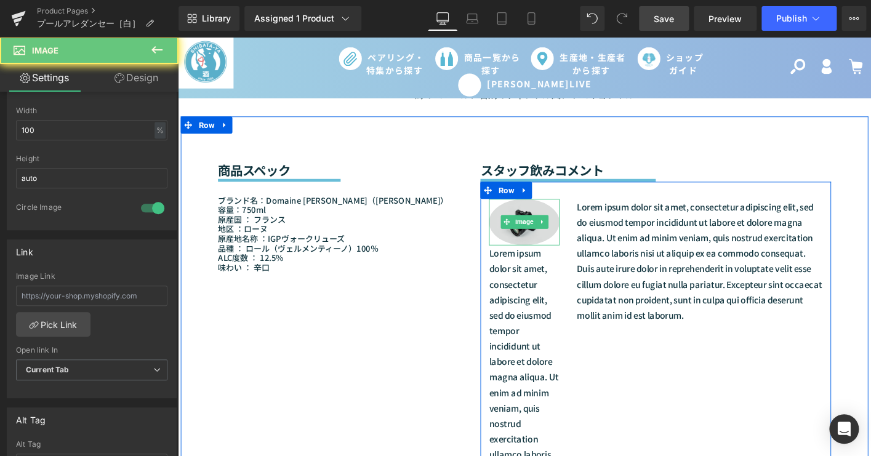
click at [573, 247] on img at bounding box center [550, 236] width 76 height 50
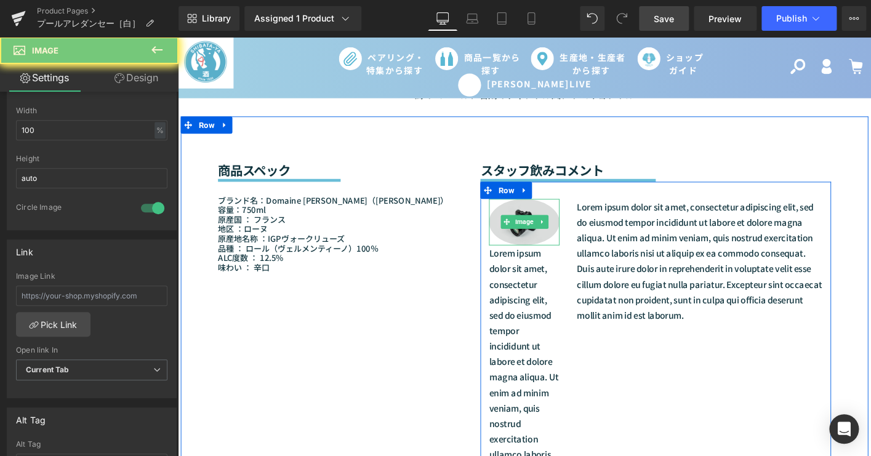
click at [573, 247] on img at bounding box center [550, 236] width 76 height 50
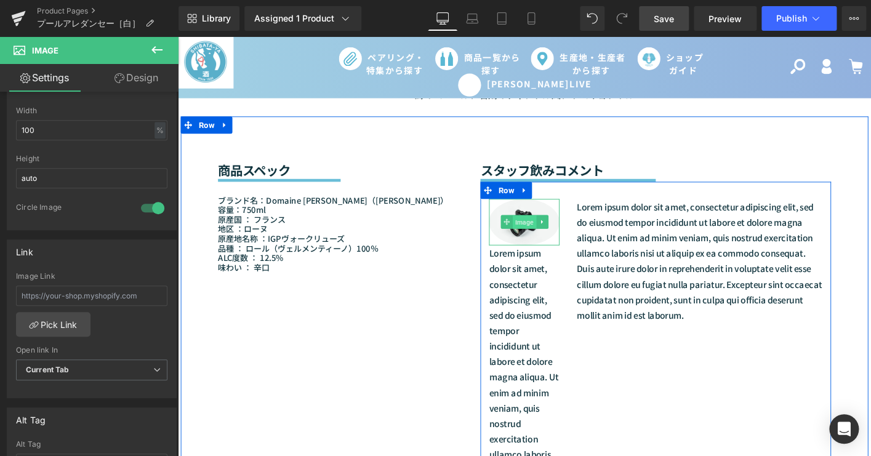
click at [545, 230] on span "Image" at bounding box center [549, 236] width 25 height 15
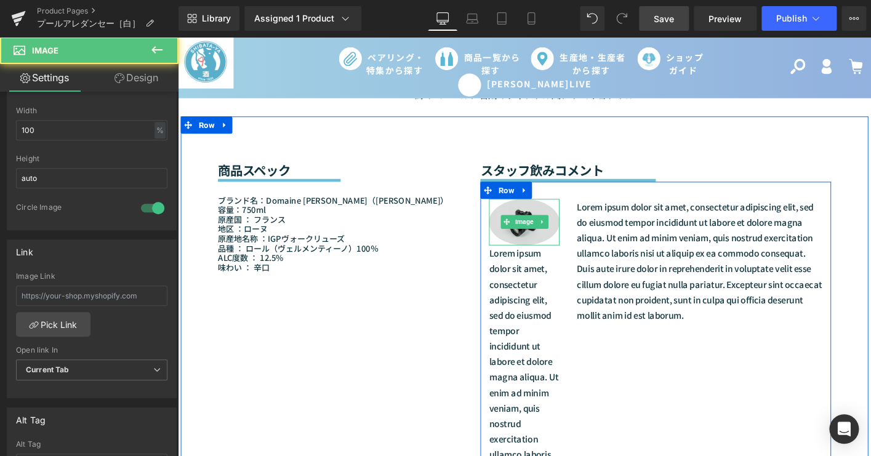
click at [544, 219] on img at bounding box center [550, 236] width 76 height 50
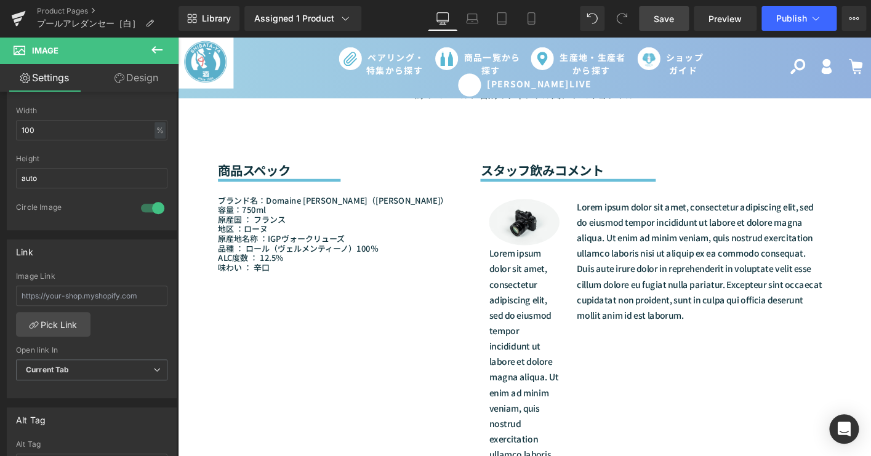
click at [156, 45] on icon at bounding box center [157, 49] width 15 height 15
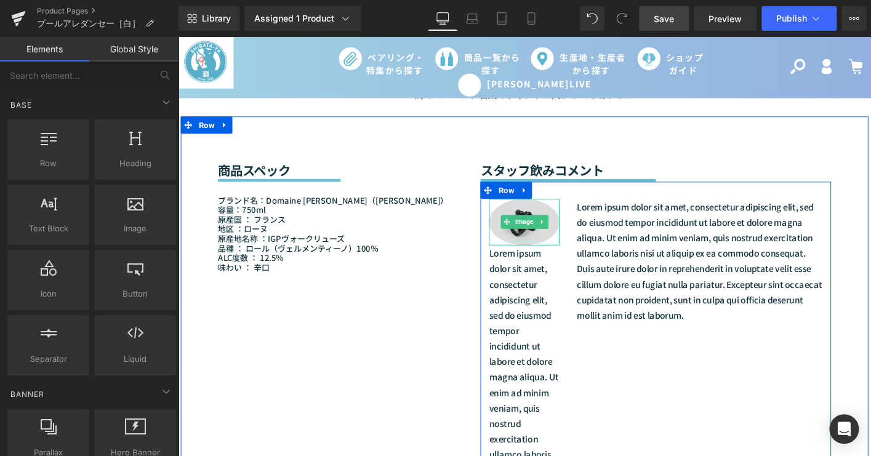
click at [521, 222] on img at bounding box center [550, 236] width 76 height 50
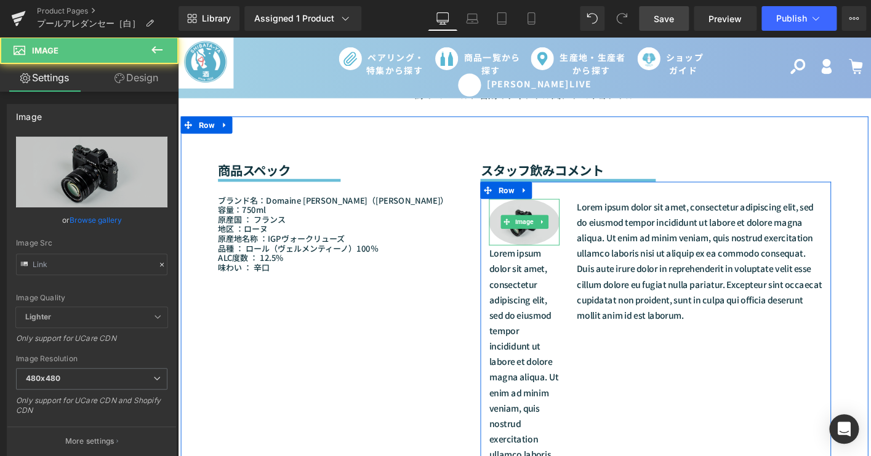
type input "//[DOMAIN_NAME][URL]"
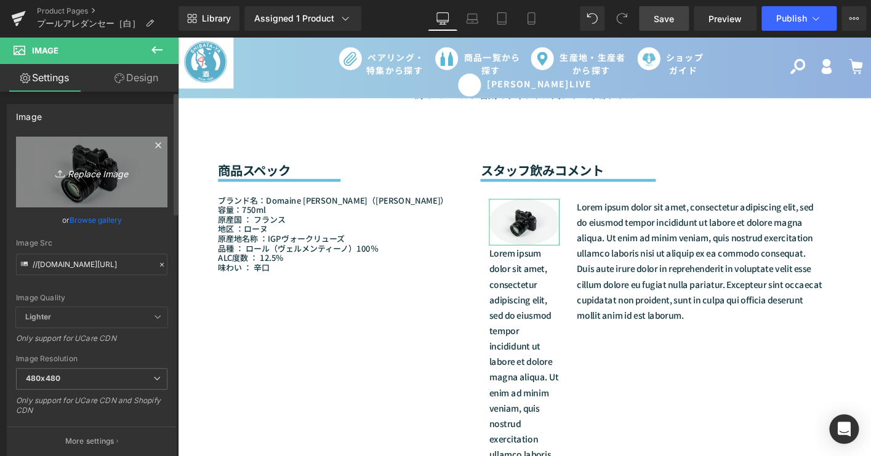
click at [89, 176] on icon "Replace Image" at bounding box center [91, 171] width 99 height 15
type input "C:\fakepath\[PERSON_NAME].jpg"
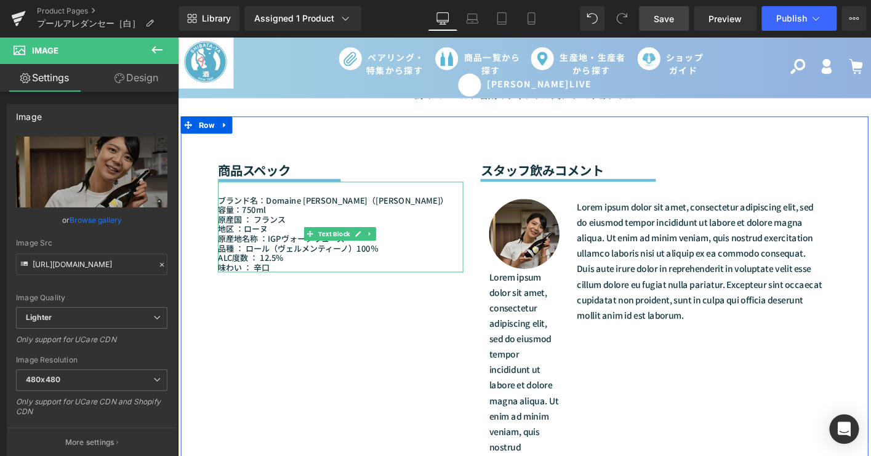
type input "[URL][DOMAIN_NAME]"
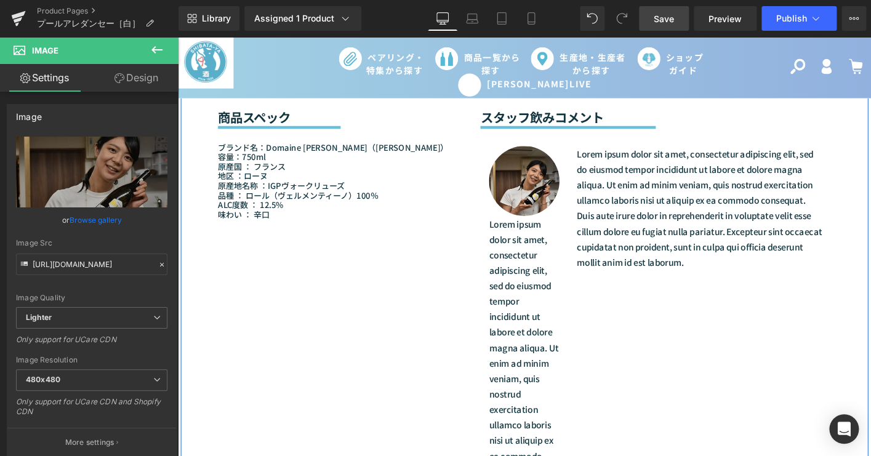
scroll to position [1063, 0]
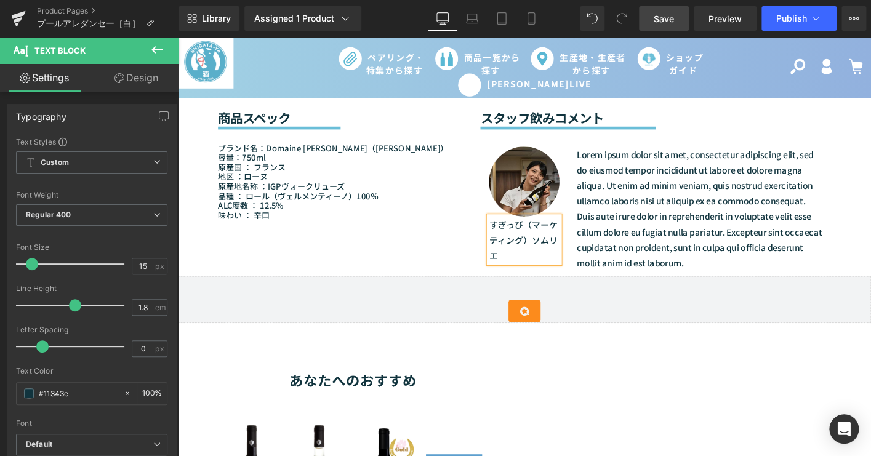
click at [546, 239] on p "すぎっぴ（マーケティング）ソムリエ" at bounding box center [550, 255] width 76 height 50
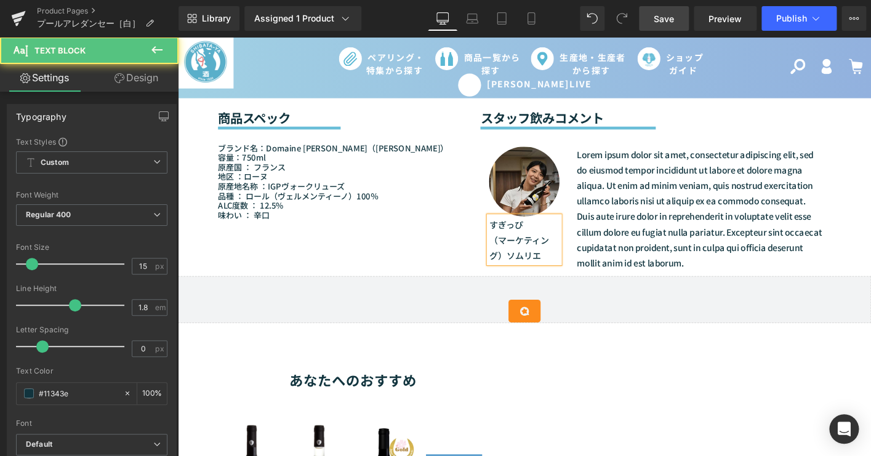
click at [528, 274] on p "（マーケティング）ソムリエ" at bounding box center [550, 263] width 76 height 33
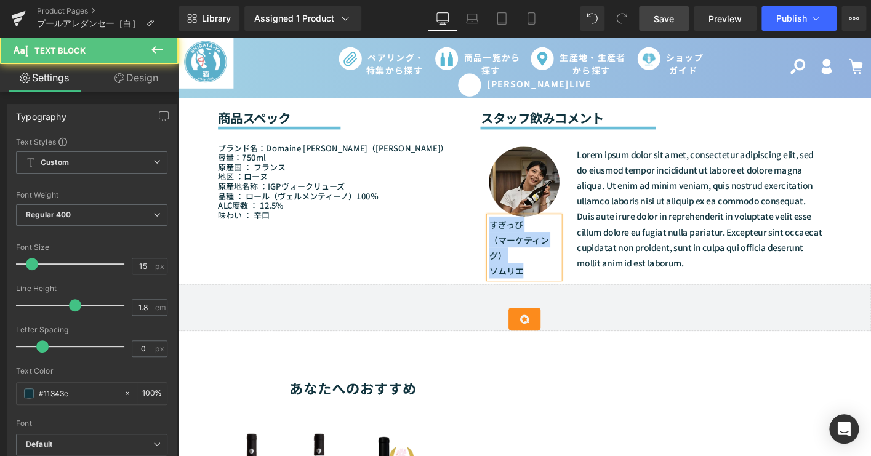
drag, startPoint x: 560, startPoint y: 291, endPoint x: 510, endPoint y: 240, distance: 71.4
click at [512, 240] on div "すぎっぴ （マーケティング） ソムリエ" at bounding box center [550, 263] width 76 height 66
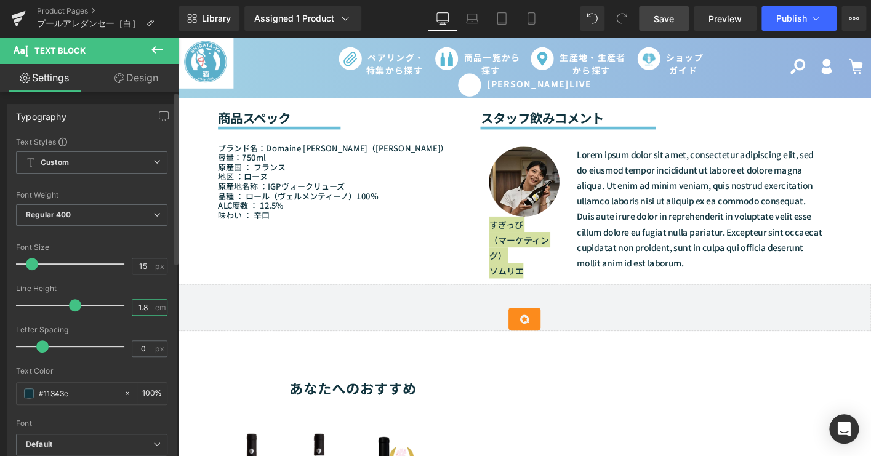
click at [145, 304] on input "1.8" at bounding box center [143, 307] width 22 height 15
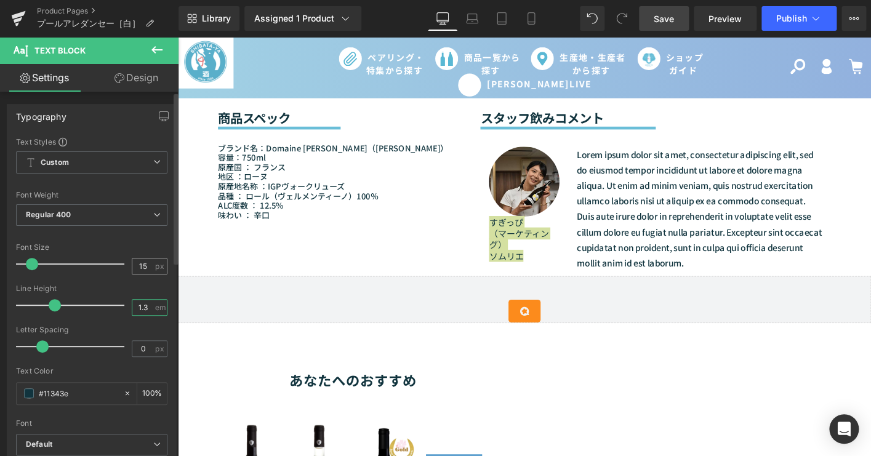
type input "1.3"
click at [147, 264] on input "15" at bounding box center [143, 266] width 22 height 15
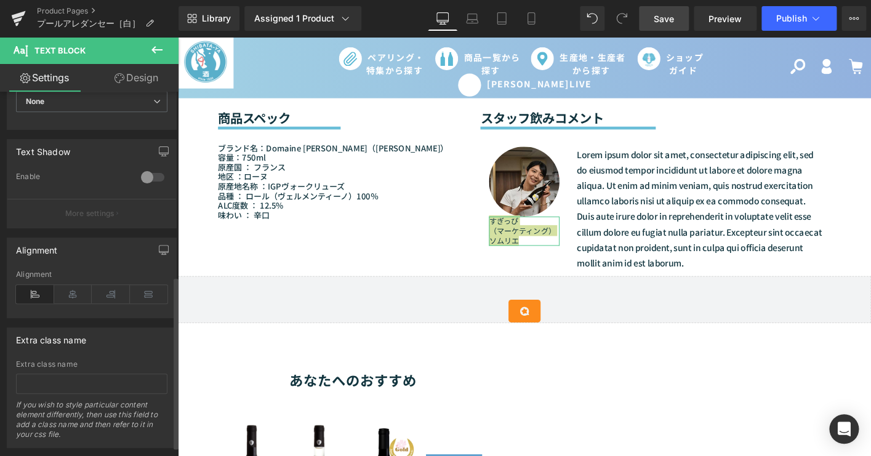
scroll to position [392, 0]
type input "13"
click at [69, 291] on icon at bounding box center [73, 290] width 38 height 18
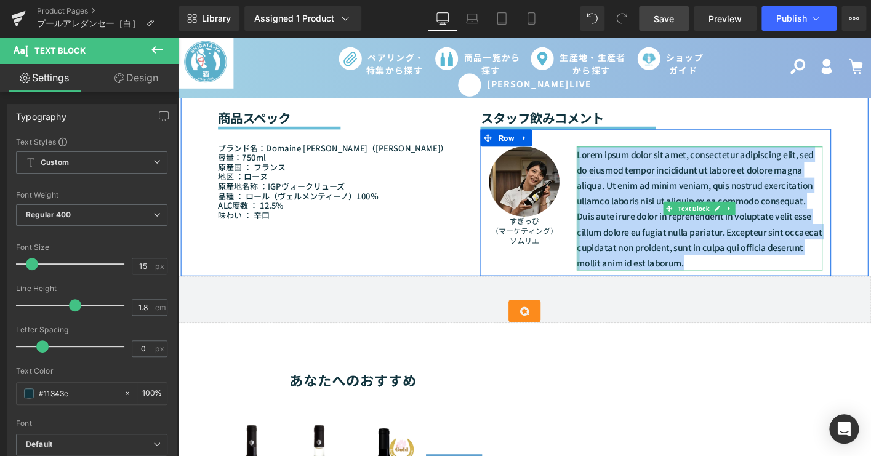
drag, startPoint x: 771, startPoint y: 280, endPoint x: 603, endPoint y: 166, distance: 203.2
click at [606, 166] on div "Lorem ipsum dolor sit amet, consectetur adipiscing elit, sed do eiusmod tempor …" at bounding box center [738, 221] width 264 height 133
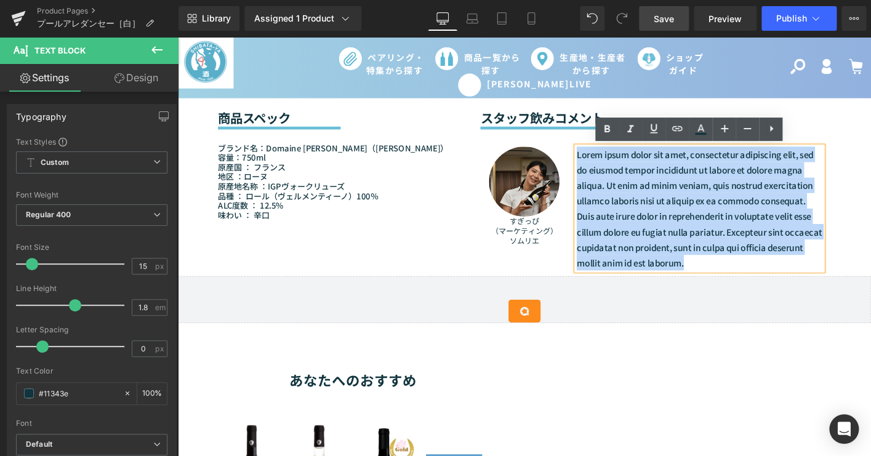
paste div
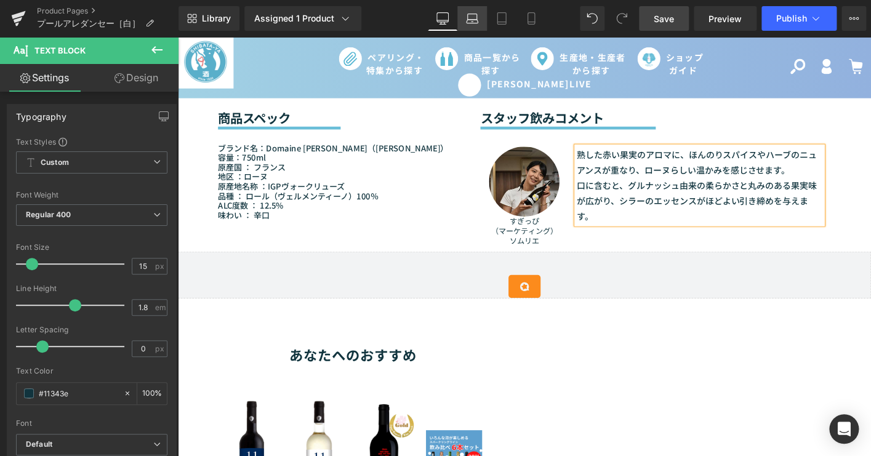
click at [474, 23] on icon at bounding box center [472, 22] width 12 height 4
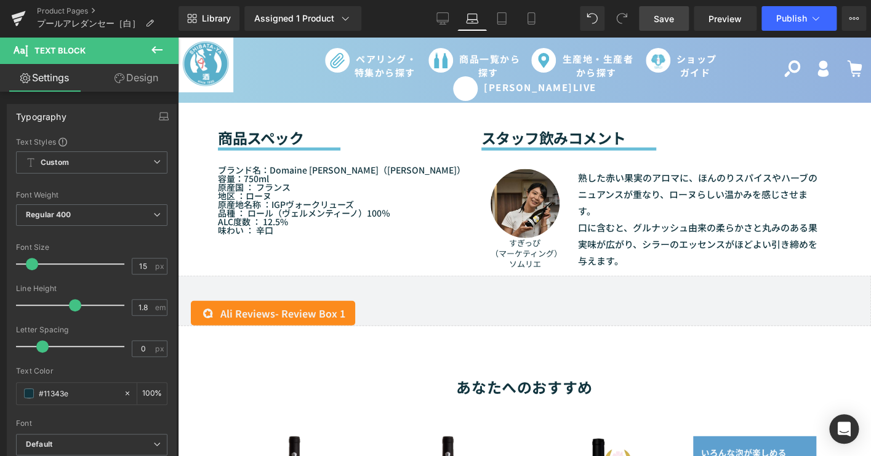
scroll to position [1077, 0]
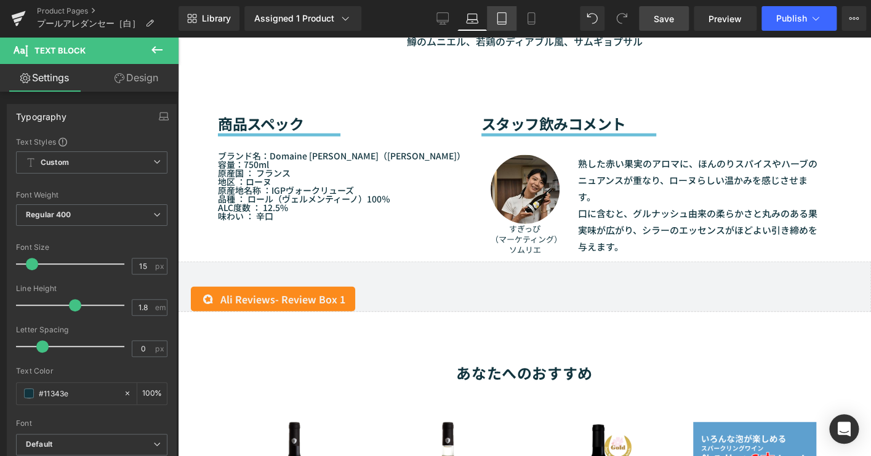
click at [498, 26] on link "Tablet" at bounding box center [502, 18] width 30 height 25
type input "100"
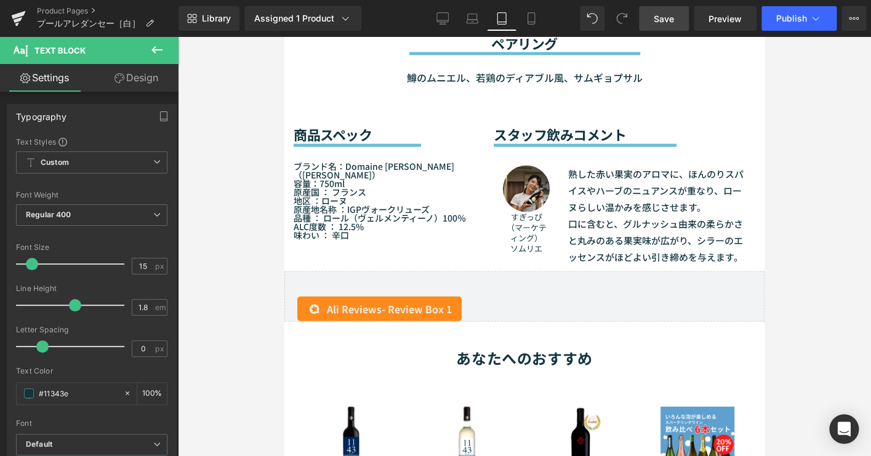
scroll to position [1100, 0]
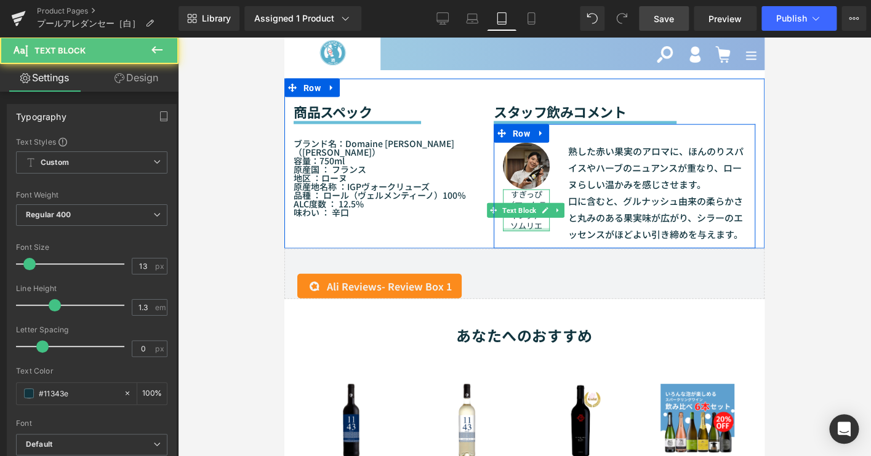
drag, startPoint x: 538, startPoint y: 239, endPoint x: 505, endPoint y: 205, distance: 47.0
click at [505, 205] on div "すぎっぴ （マーケティング） ソムリエ Text Block" at bounding box center [526, 211] width 47 height 42
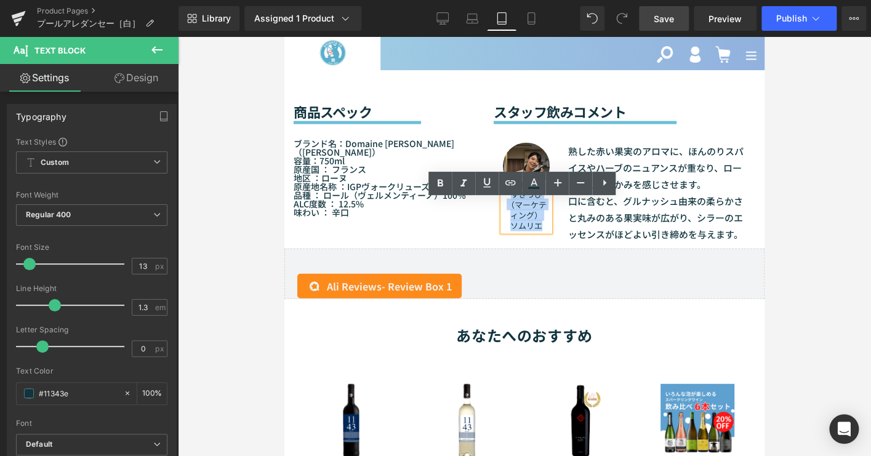
drag, startPoint x: 505, startPoint y: 202, endPoint x: 537, endPoint y: 233, distance: 44.0
click at [537, 231] on div "すぎっぴ （マーケティング） ソムリエ" at bounding box center [526, 211] width 47 height 42
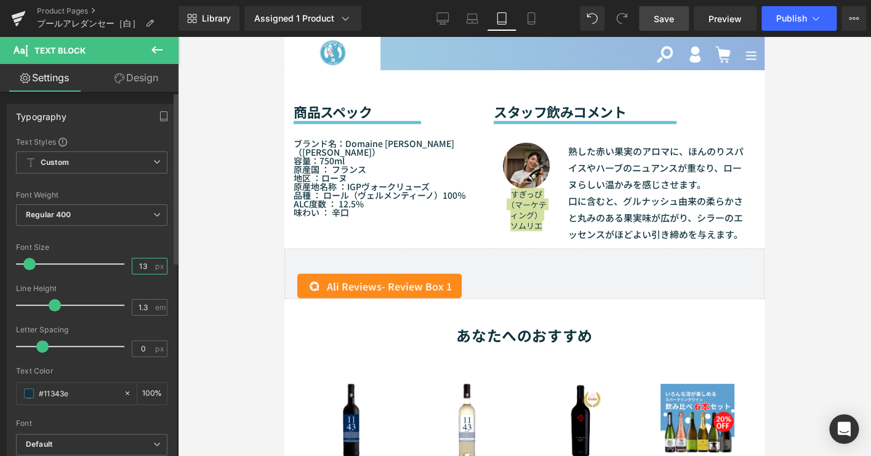
click at [147, 264] on input "13" at bounding box center [143, 266] width 22 height 15
type input "6"
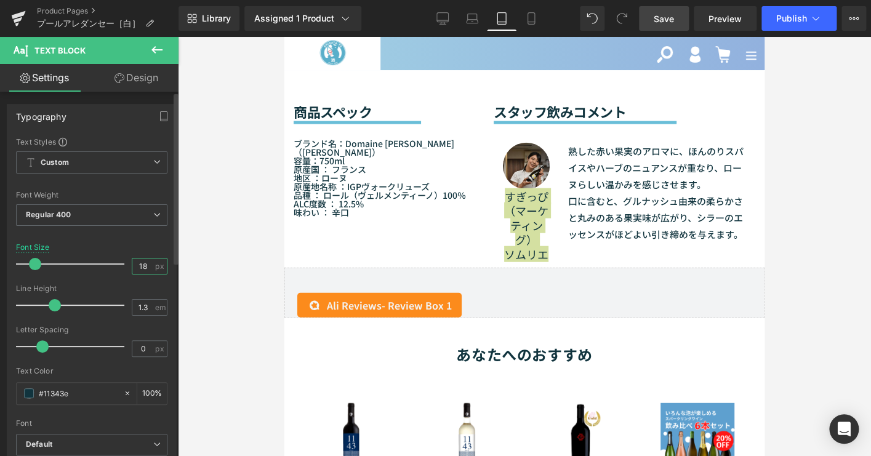
type input "1"
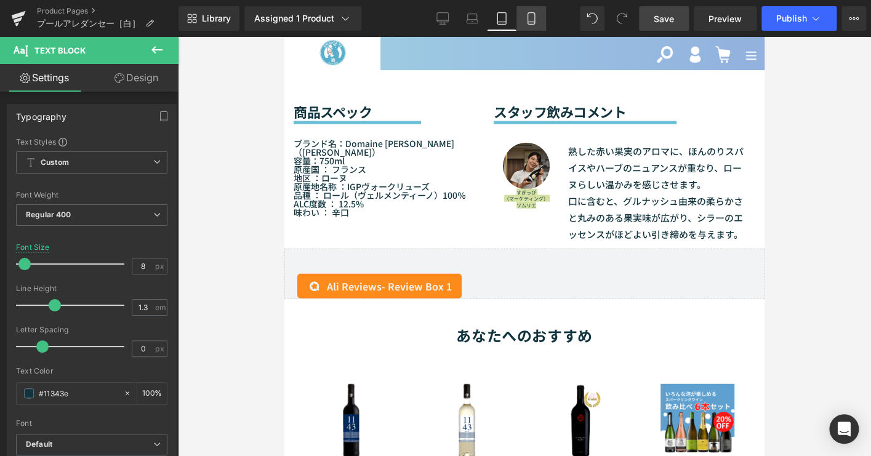
click at [525, 20] on icon at bounding box center [531, 18] width 12 height 12
type input "13"
type input "100"
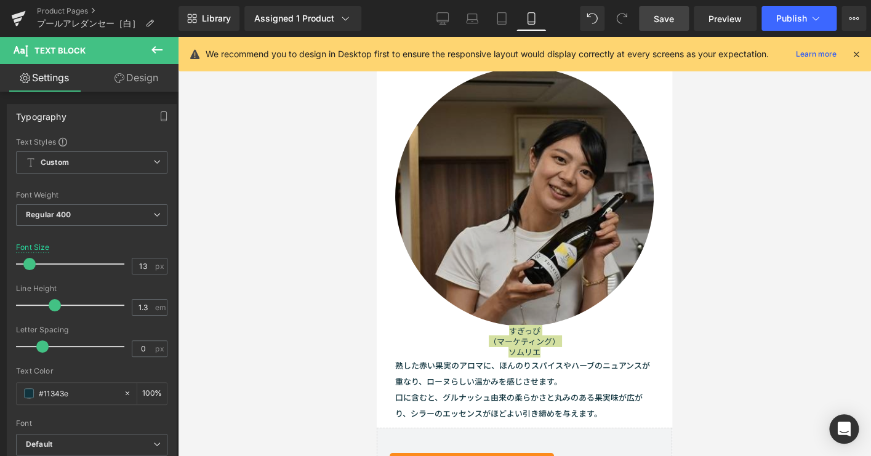
scroll to position [1467, 0]
click at [461, 228] on img at bounding box center [524, 196] width 259 height 259
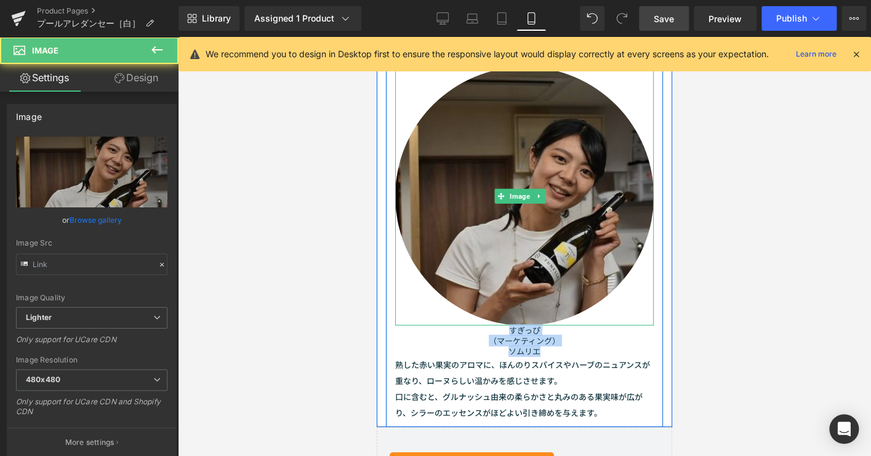
type input "[URL][DOMAIN_NAME]"
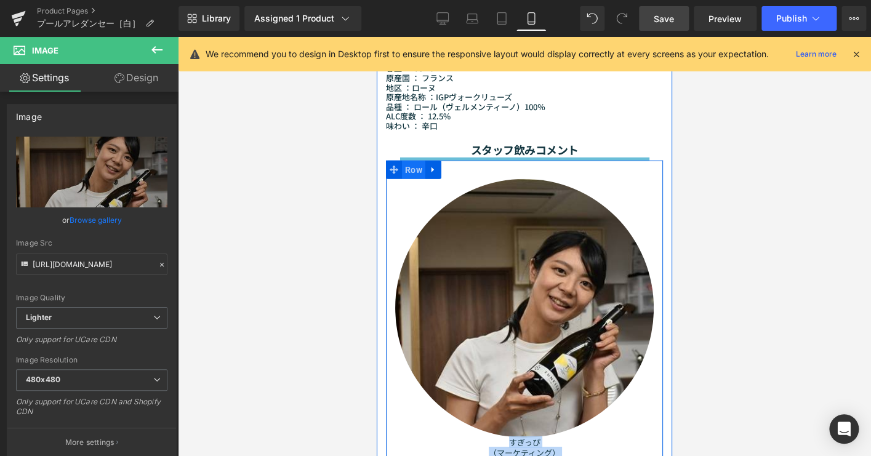
click at [410, 163] on span "Row" at bounding box center [413, 170] width 23 height 18
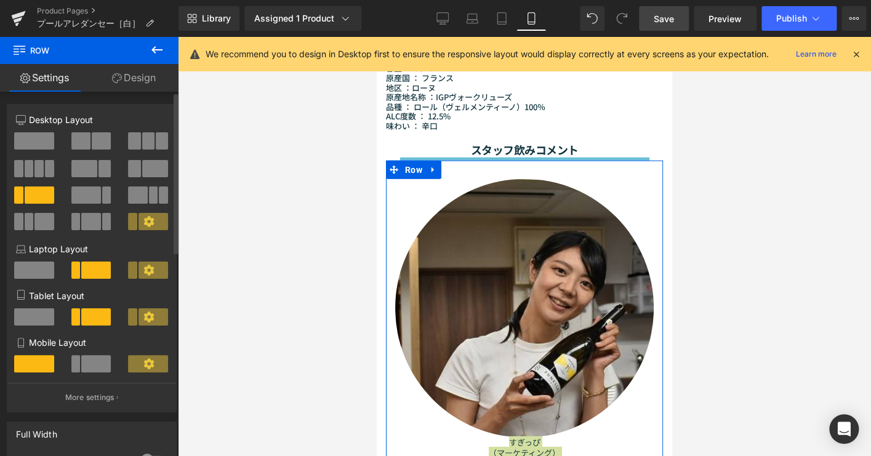
click at [99, 369] on span at bounding box center [96, 363] width 30 height 17
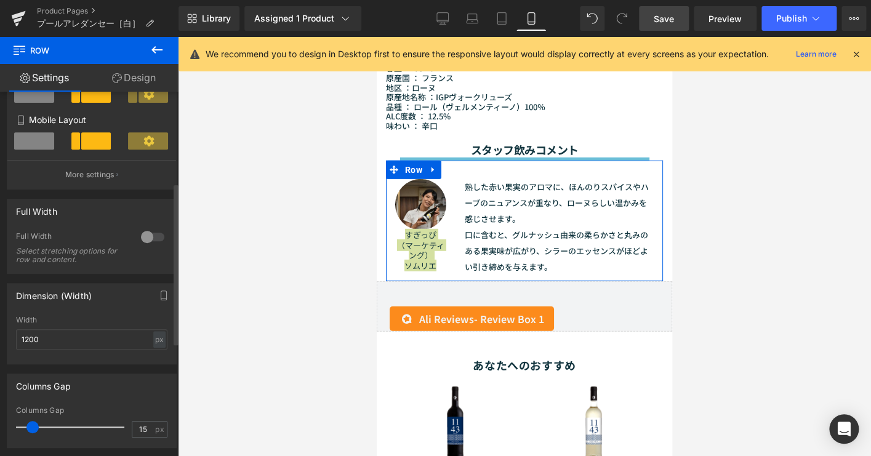
scroll to position [223, 0]
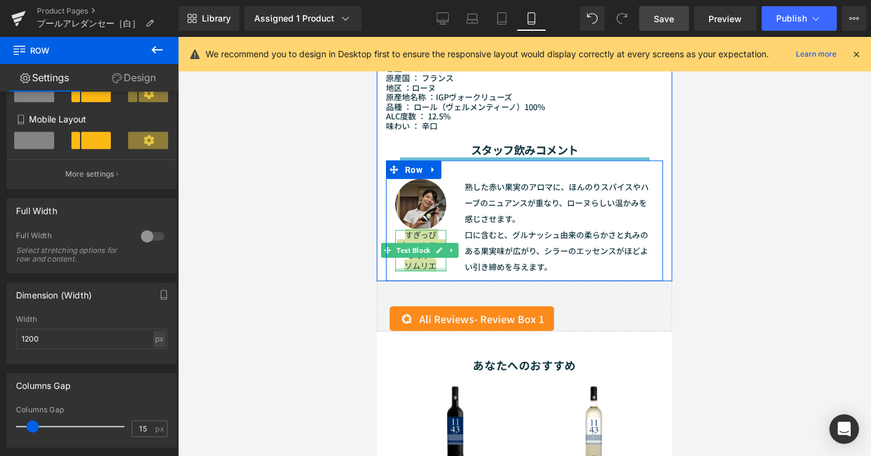
click at [423, 268] on div at bounding box center [420, 269] width 51 height 3
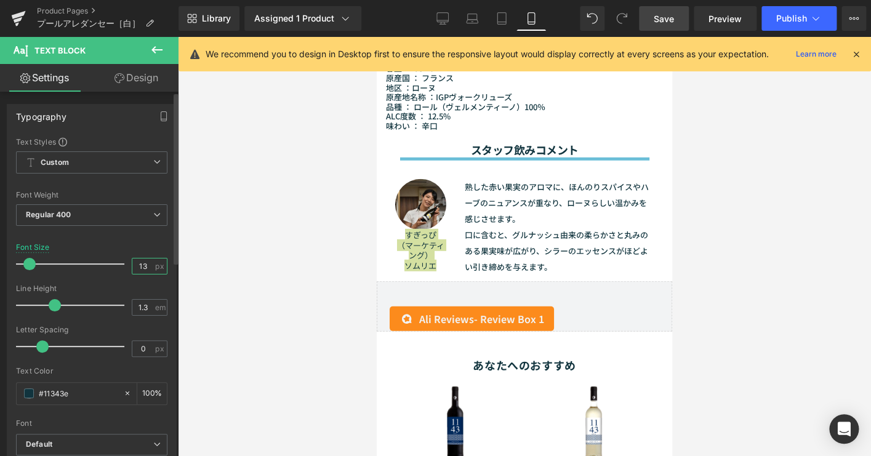
drag, startPoint x: 145, startPoint y: 268, endPoint x: 117, endPoint y: 258, distance: 29.6
click at [143, 268] on input "13" at bounding box center [143, 266] width 22 height 15
type input "1"
type input "8"
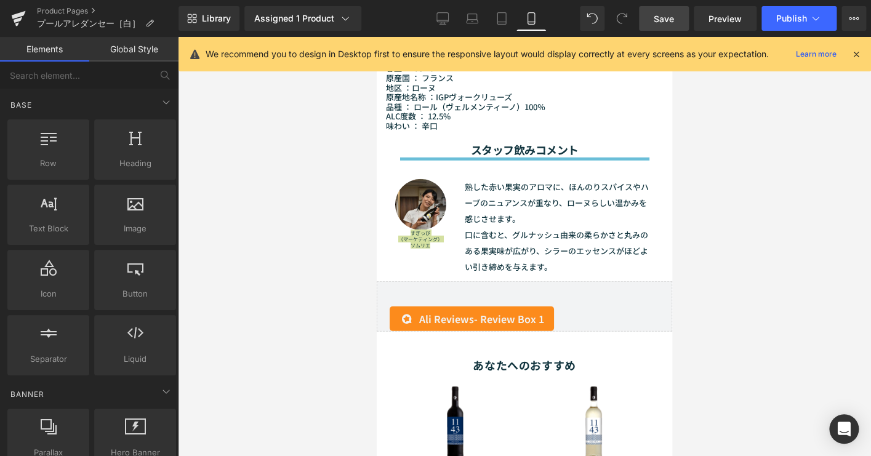
click at [301, 219] on div at bounding box center [524, 246] width 693 height 419
click at [779, 6] on button "Publish" at bounding box center [799, 18] width 75 height 25
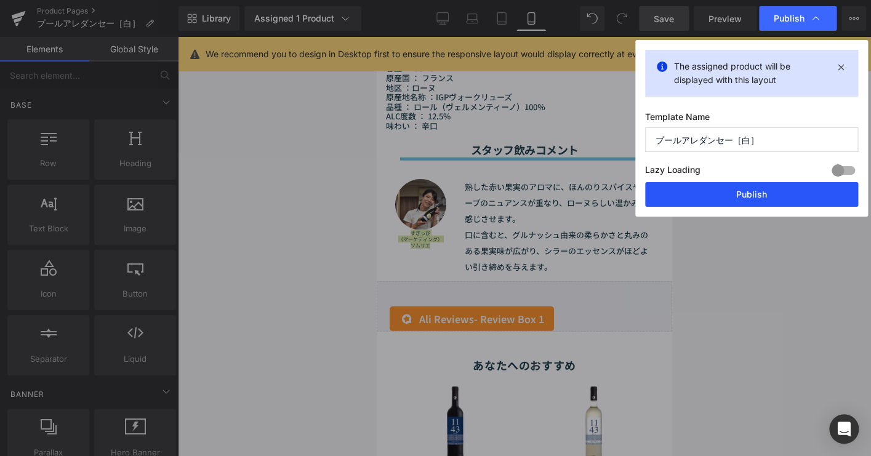
click at [755, 196] on button "Publish" at bounding box center [751, 194] width 213 height 25
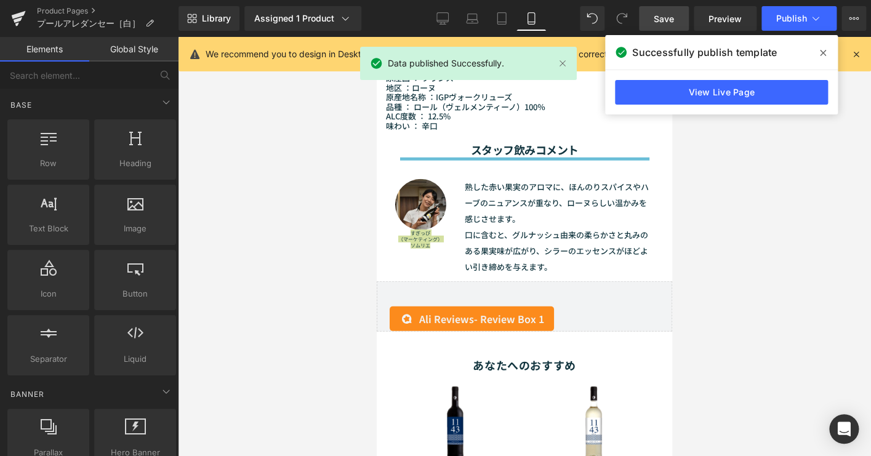
click at [818, 55] on span at bounding box center [823, 53] width 20 height 20
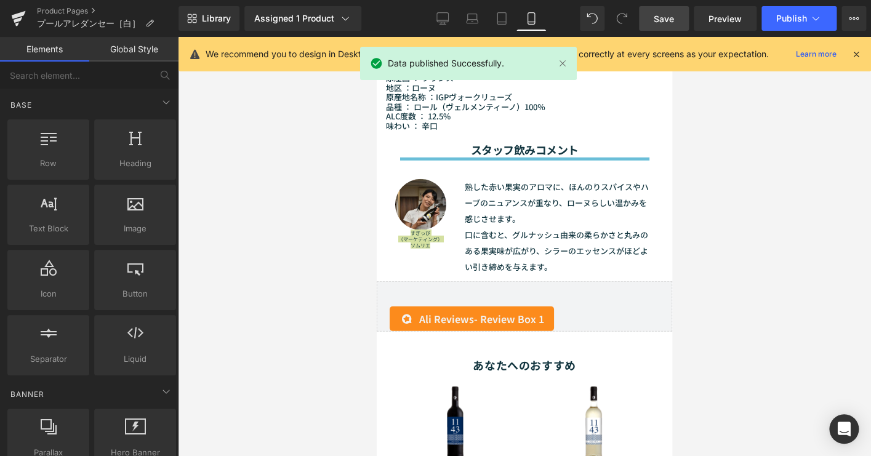
click at [427, 17] on div "Library Assigned 1 Product Product Preview プールアレダンセー［白］ Manage assigned product…" at bounding box center [525, 18] width 693 height 25
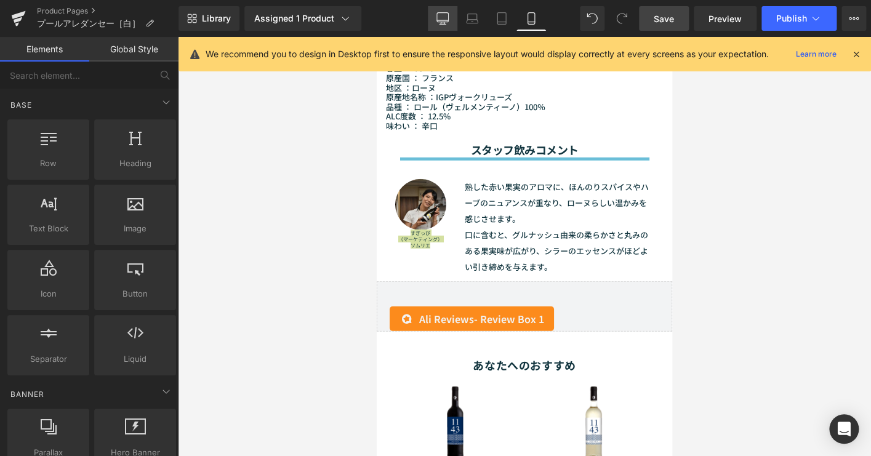
click at [435, 17] on link "Desktop" at bounding box center [443, 18] width 30 height 25
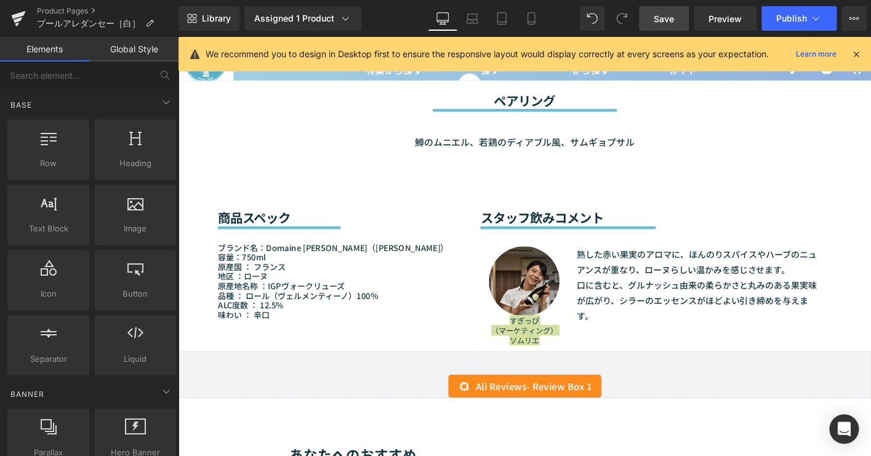
scroll to position [957, 0]
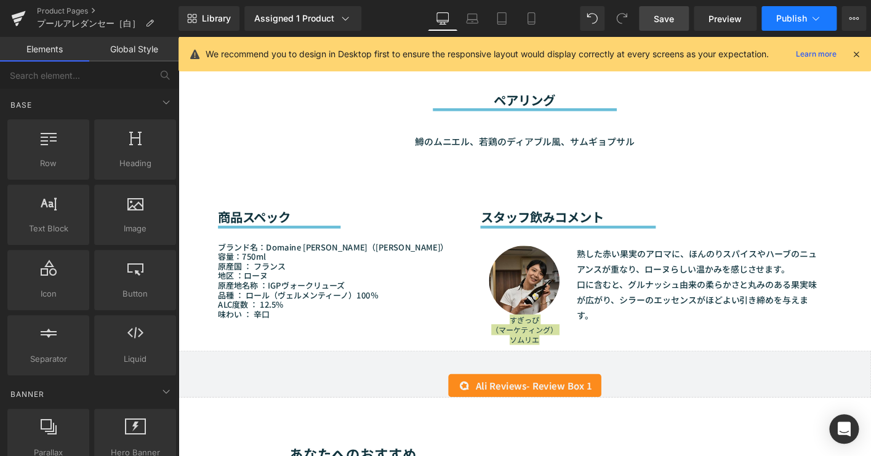
click at [785, 17] on span "Publish" at bounding box center [791, 19] width 31 height 10
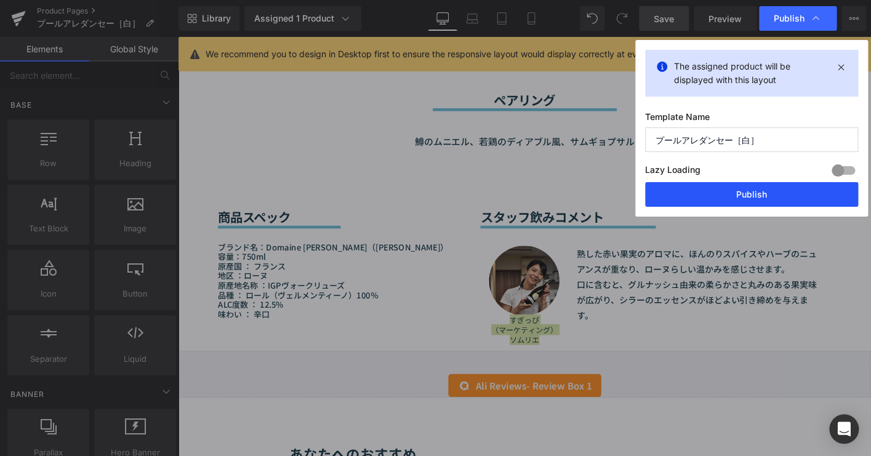
click at [763, 192] on button "Publish" at bounding box center [751, 194] width 213 height 25
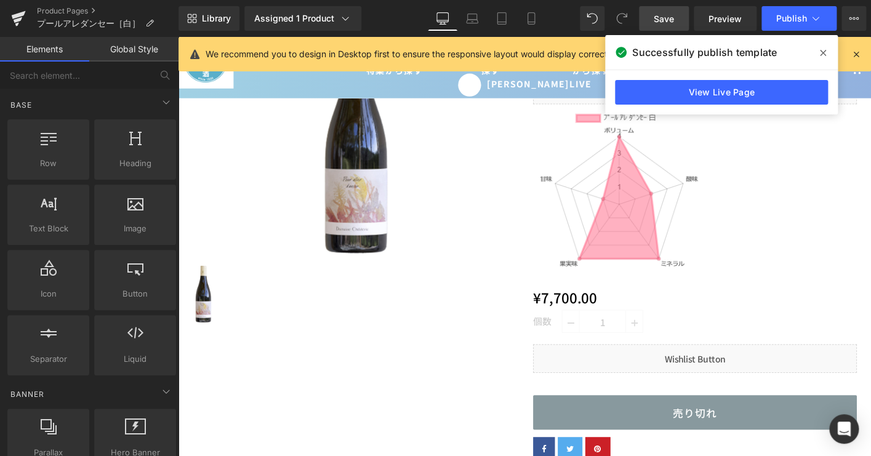
scroll to position [6, 0]
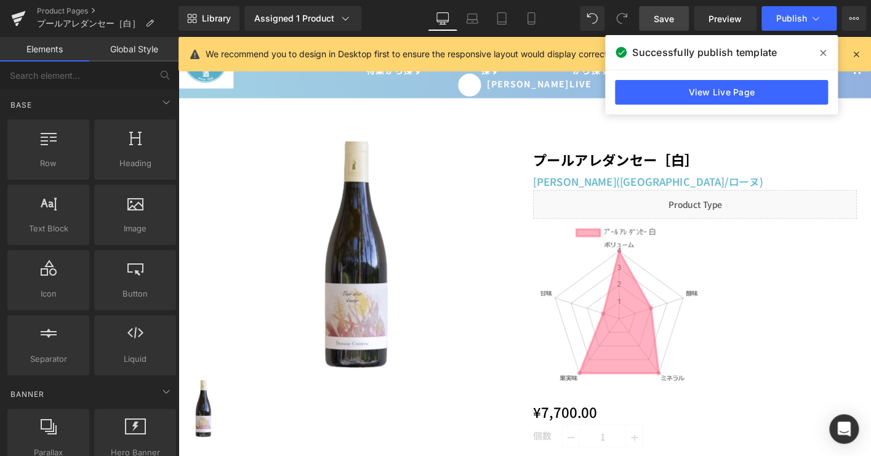
click at [664, 328] on div "Image" at bounding box center [734, 329] width 348 height 185
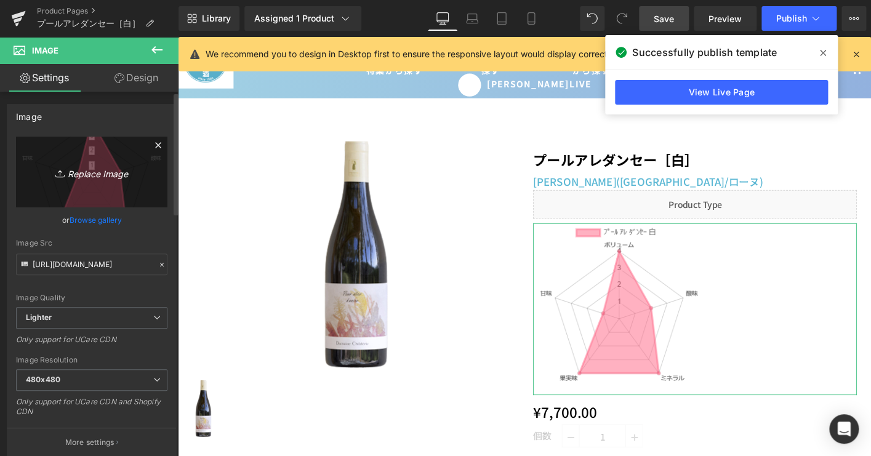
click at [96, 156] on link "Replace Image" at bounding box center [91, 172] width 151 height 71
type input "C:\fakepath\chart (4).png"
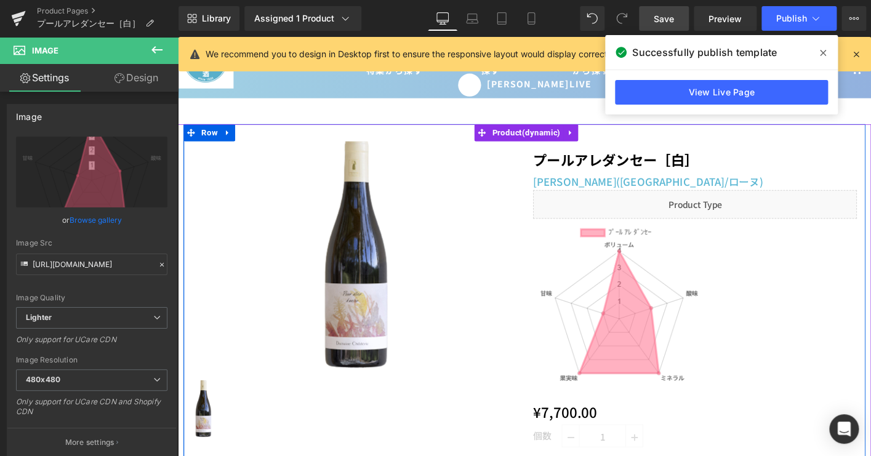
type input "[URL][DOMAIN_NAME]"
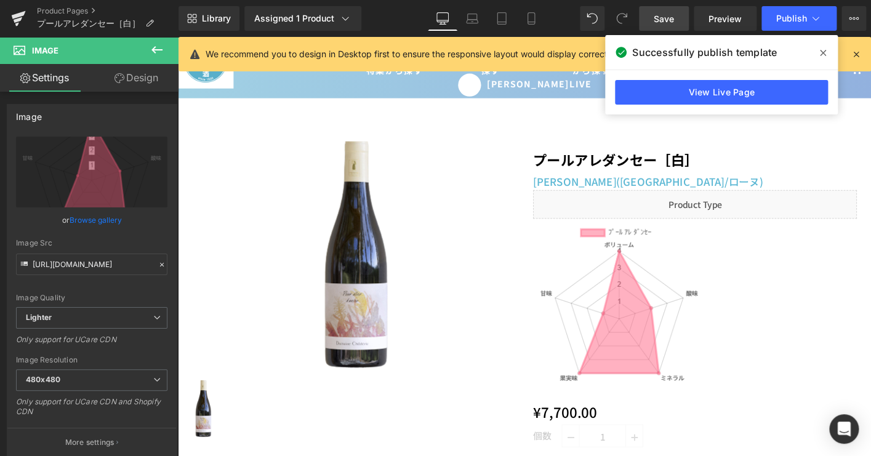
click at [819, 51] on span at bounding box center [823, 53] width 20 height 20
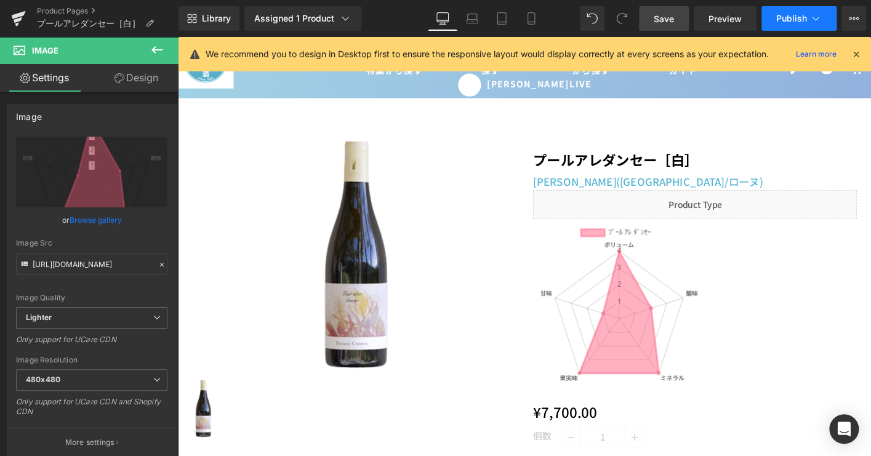
click at [796, 10] on button "Publish" at bounding box center [799, 18] width 75 height 25
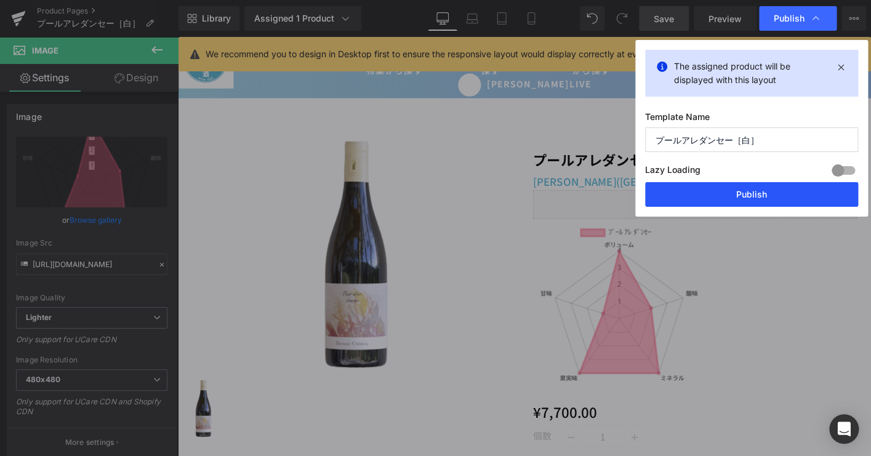
click at [766, 191] on button "Publish" at bounding box center [751, 194] width 213 height 25
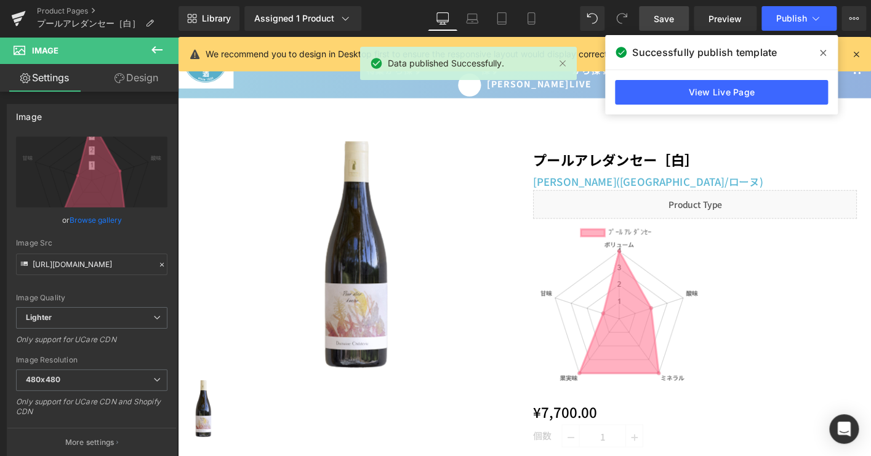
click at [824, 49] on icon at bounding box center [823, 53] width 6 height 10
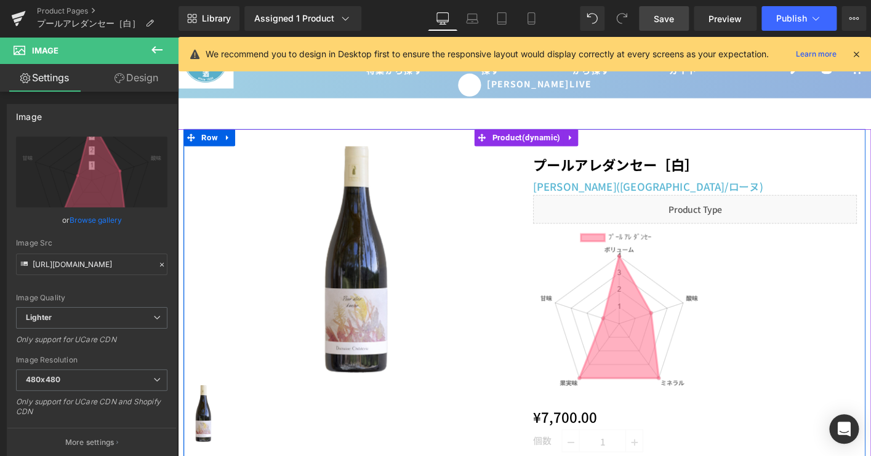
scroll to position [0, 0]
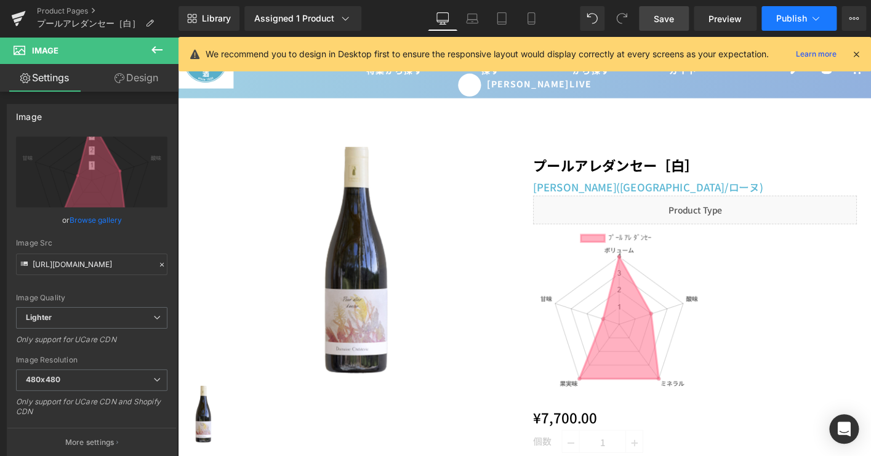
click at [798, 23] on span "Publish" at bounding box center [791, 19] width 31 height 10
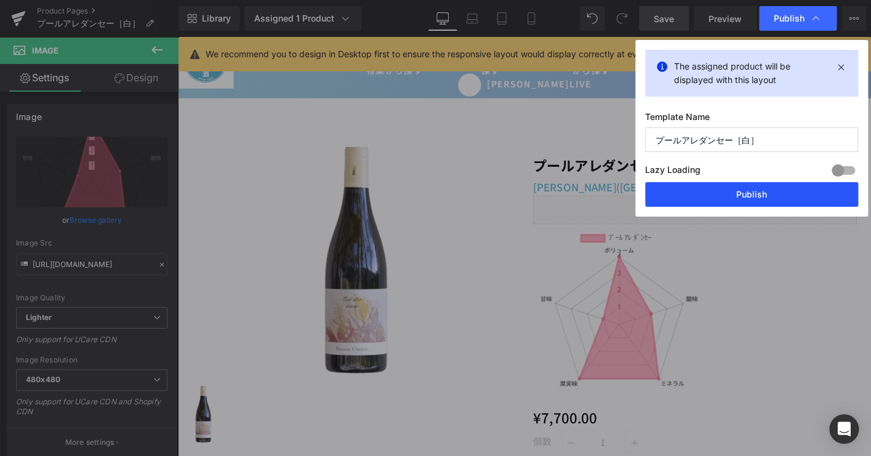
drag, startPoint x: 749, startPoint y: 194, endPoint x: 603, endPoint y: 164, distance: 149.5
click at [749, 194] on button "Publish" at bounding box center [751, 194] width 213 height 25
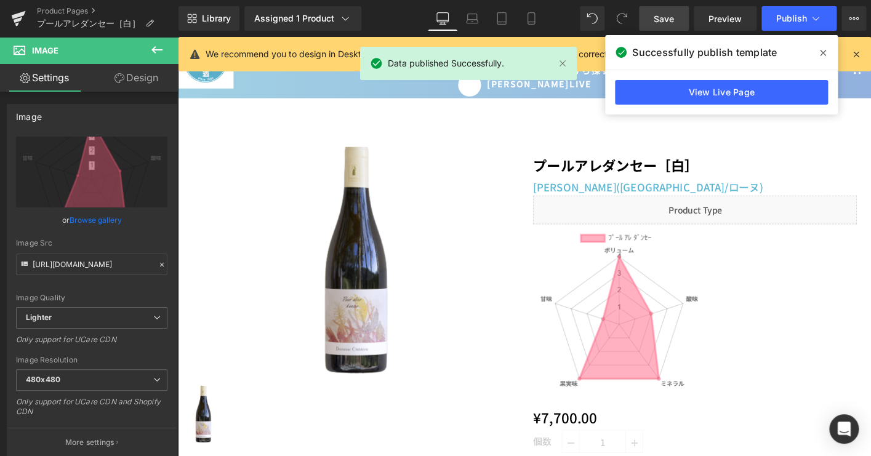
click at [827, 47] on span at bounding box center [823, 53] width 20 height 20
